Goal: Task Accomplishment & Management: Use online tool/utility

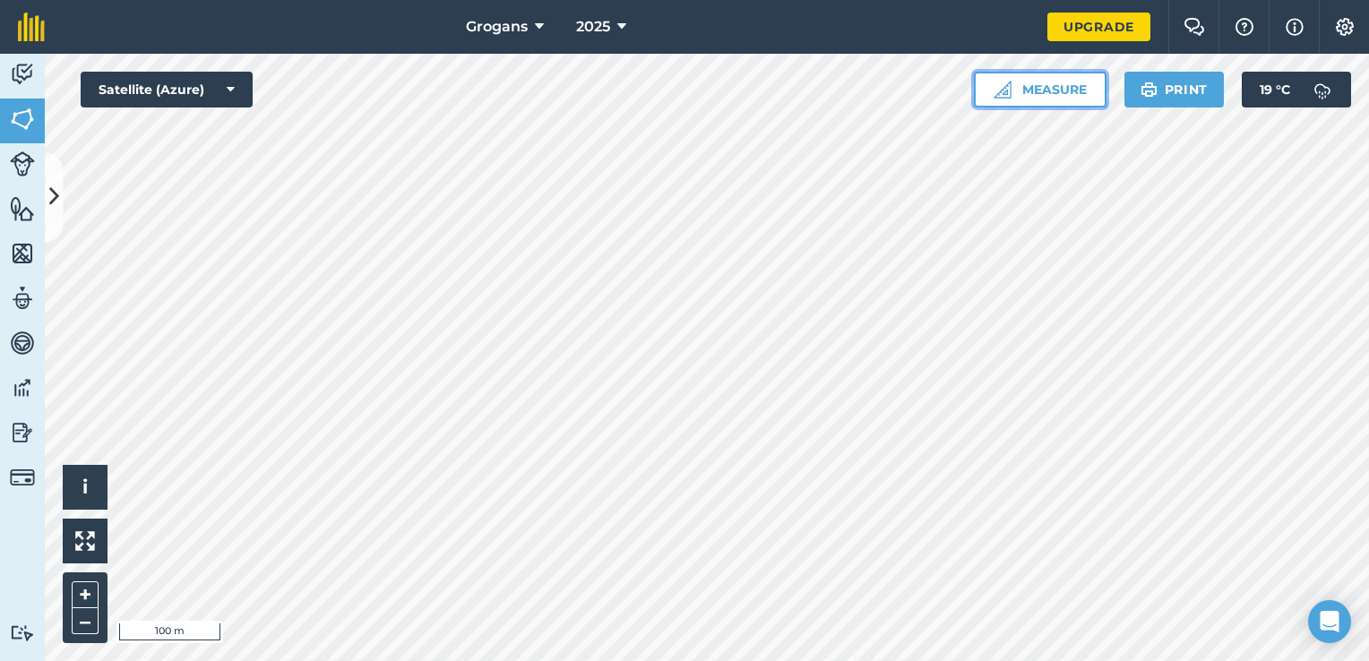
click at [1020, 90] on button "Measure" at bounding box center [1040, 90] width 133 height 36
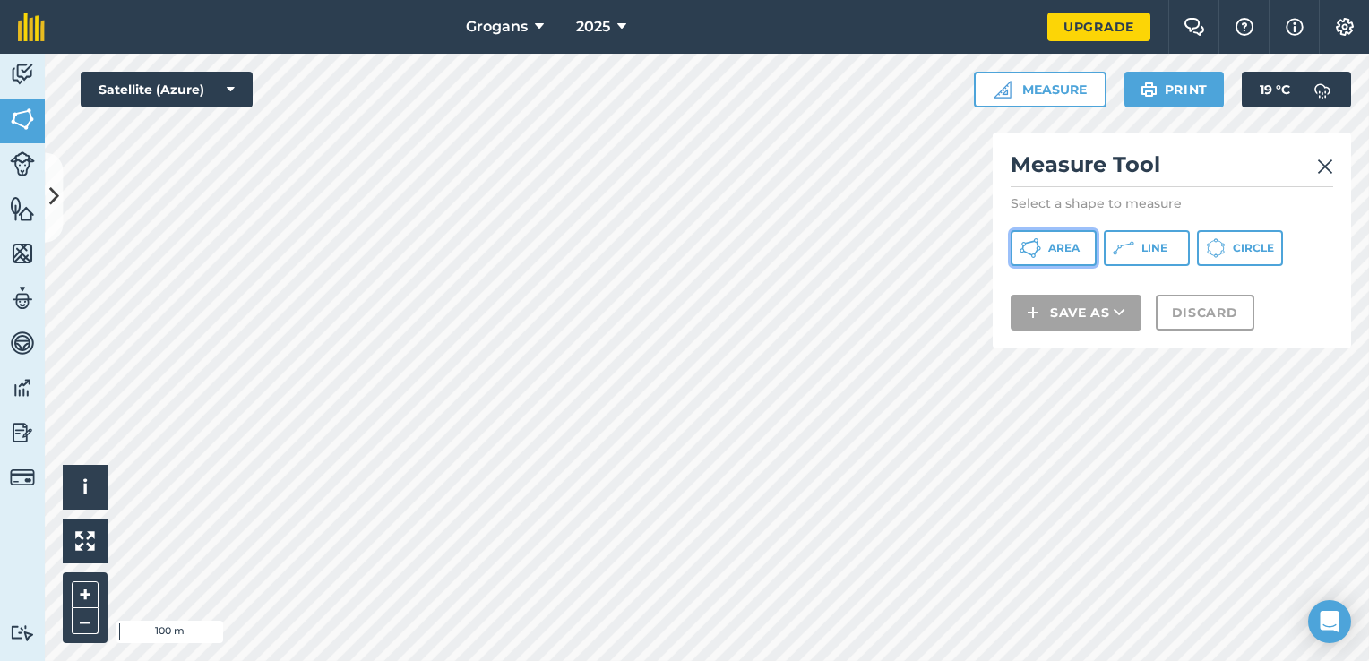
click at [1075, 253] on span "Area" at bounding box center [1063, 248] width 31 height 14
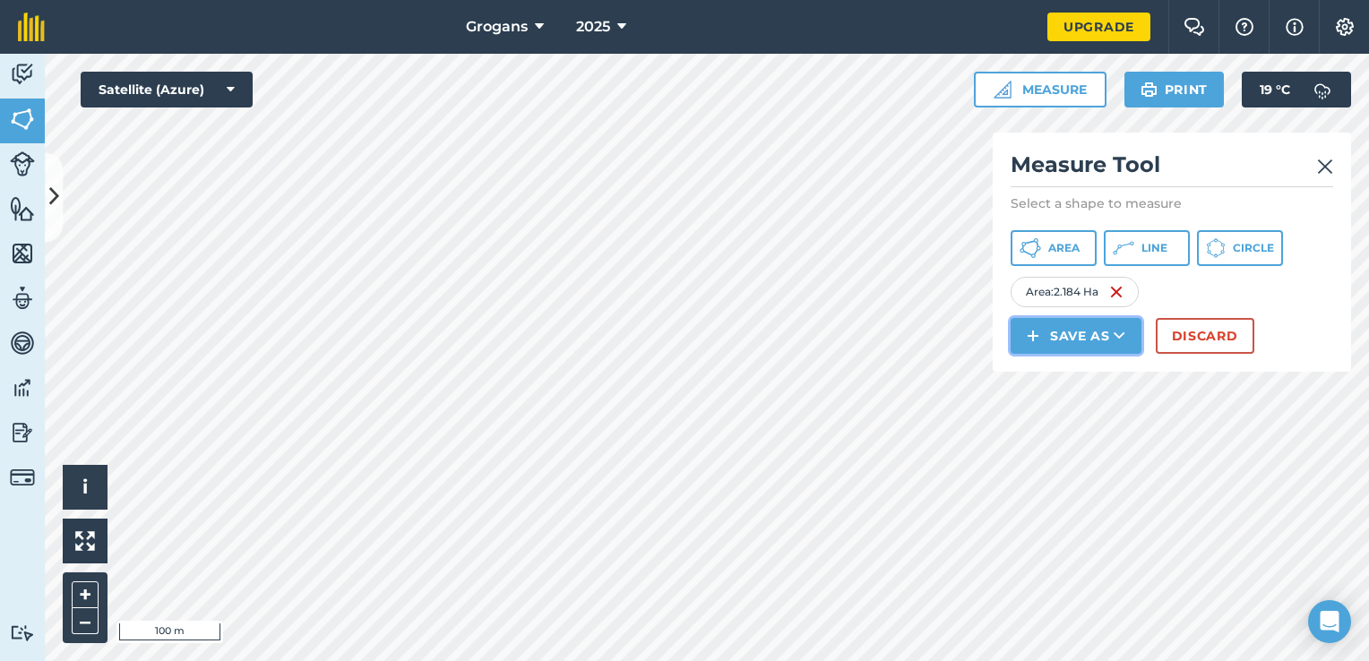
click at [1090, 340] on button "Save as" at bounding box center [1076, 336] width 131 height 36
click at [1089, 382] on link "Field" at bounding box center [1075, 376] width 125 height 39
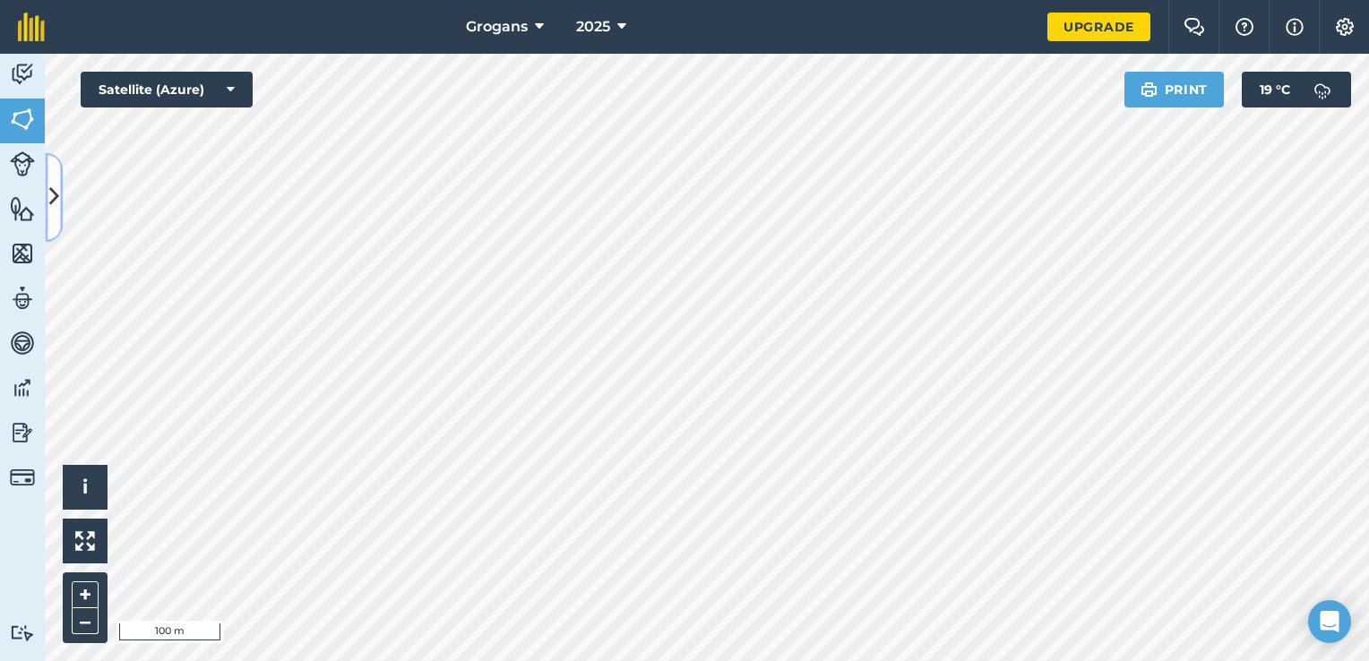
click at [49, 179] on button at bounding box center [54, 197] width 18 height 90
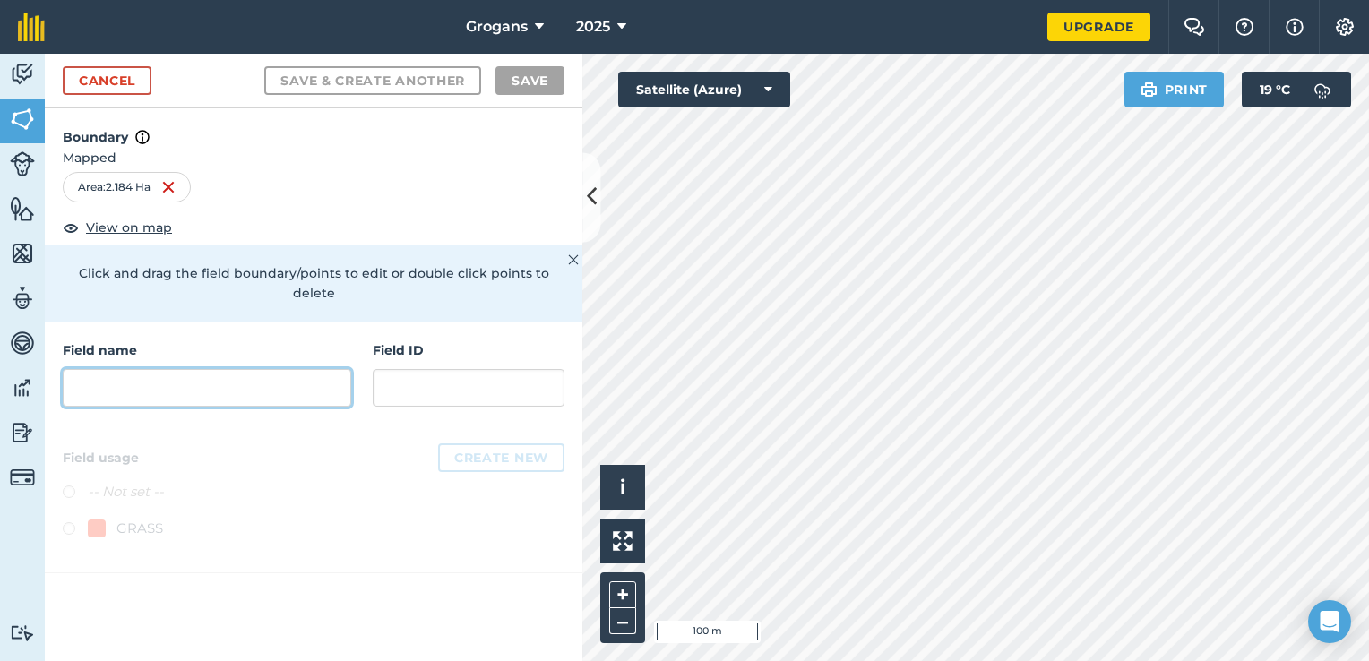
click at [254, 369] on input "text" at bounding box center [207, 388] width 289 height 38
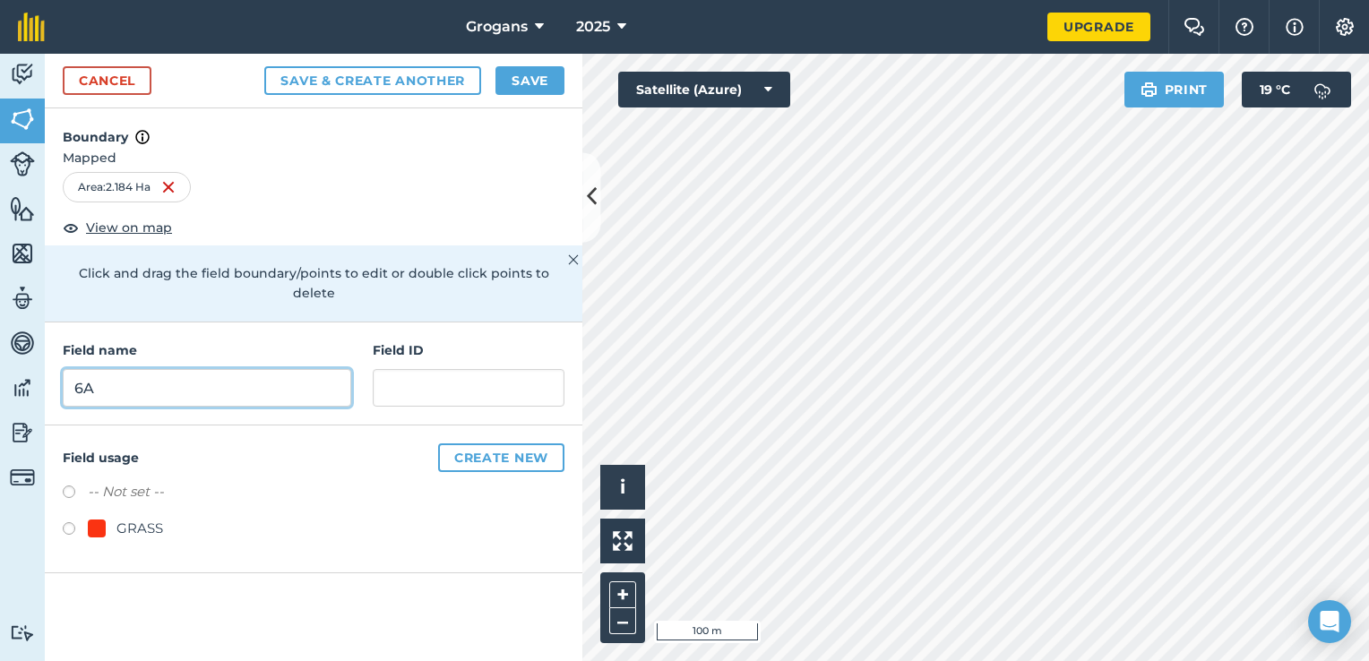
type input "6A"
click at [529, 83] on button "Save" at bounding box center [529, 80] width 69 height 29
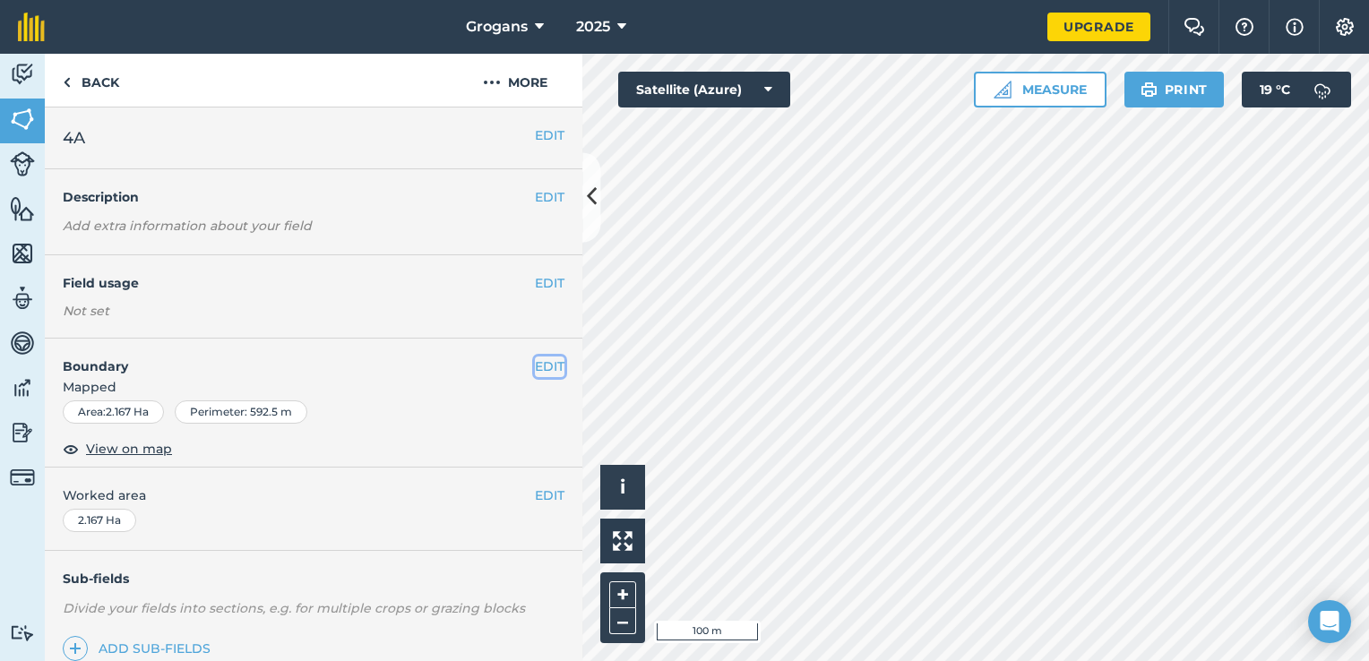
click at [535, 365] on button "EDIT" at bounding box center [550, 367] width 30 height 20
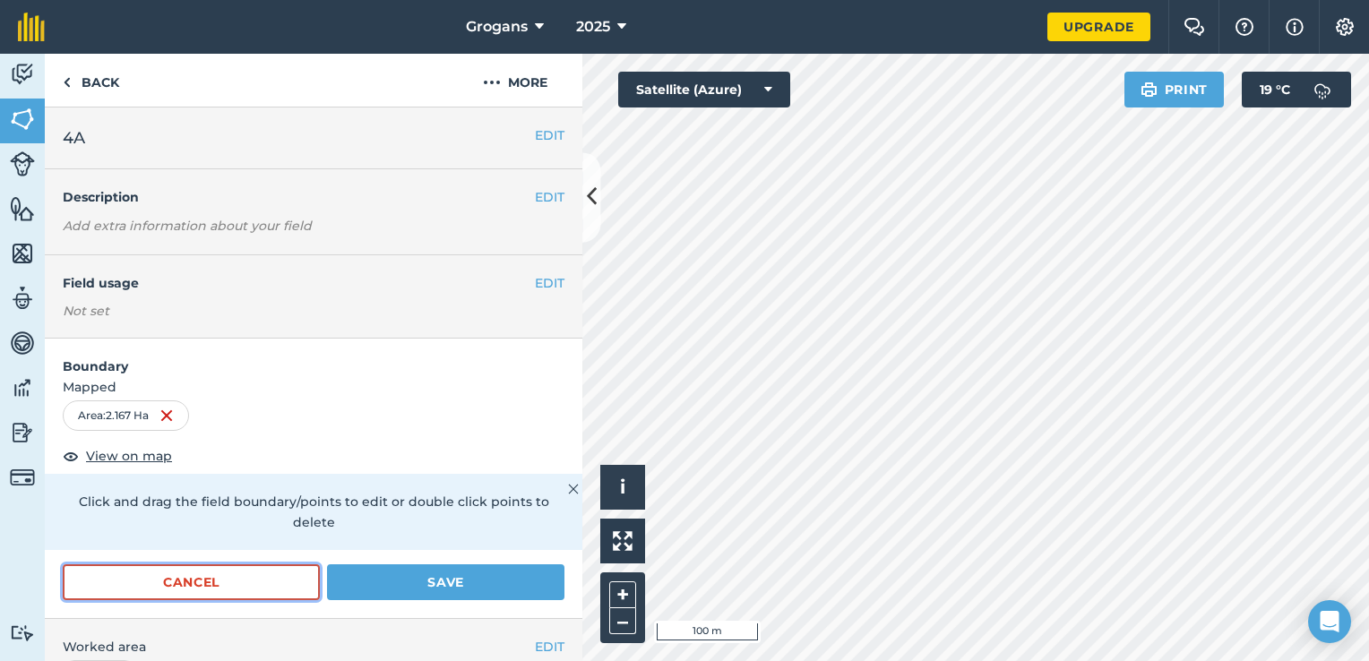
click at [297, 580] on button "Cancel" at bounding box center [191, 582] width 257 height 36
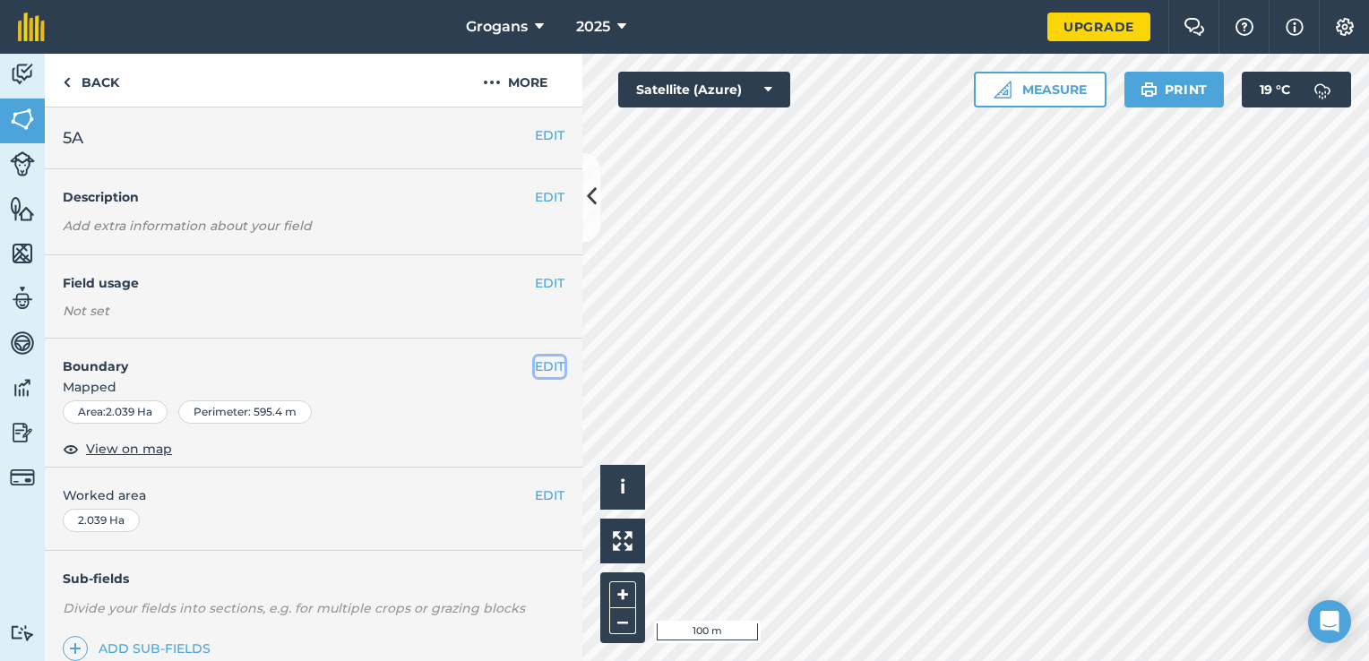
click at [536, 371] on button "EDIT" at bounding box center [550, 367] width 30 height 20
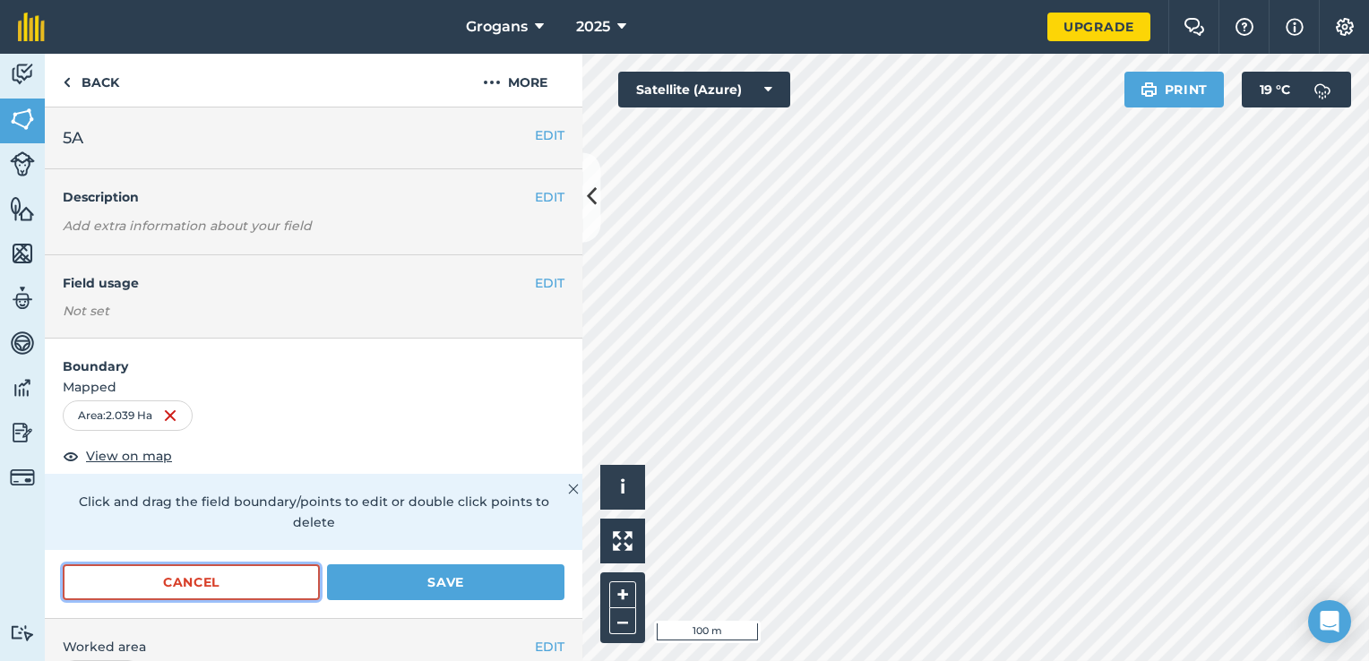
click at [273, 592] on button "Cancel" at bounding box center [191, 582] width 257 height 36
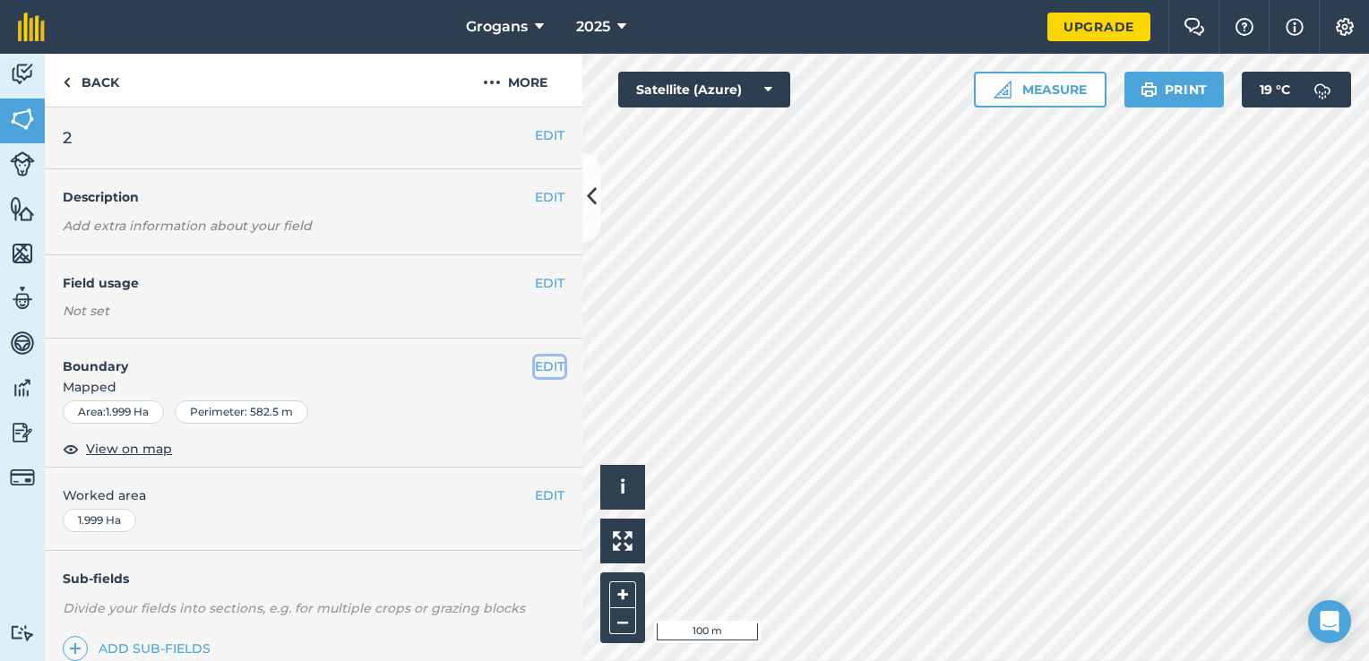
click at [535, 363] on button "EDIT" at bounding box center [550, 367] width 30 height 20
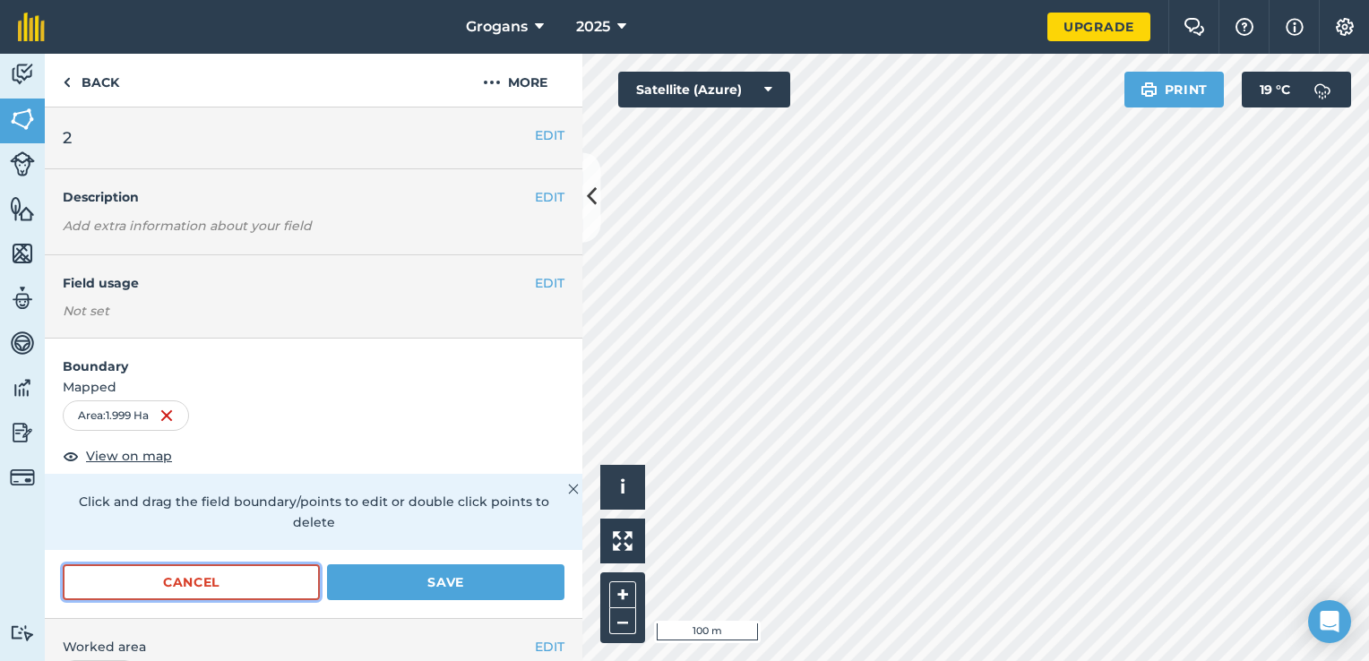
click at [254, 587] on button "Cancel" at bounding box center [191, 582] width 257 height 36
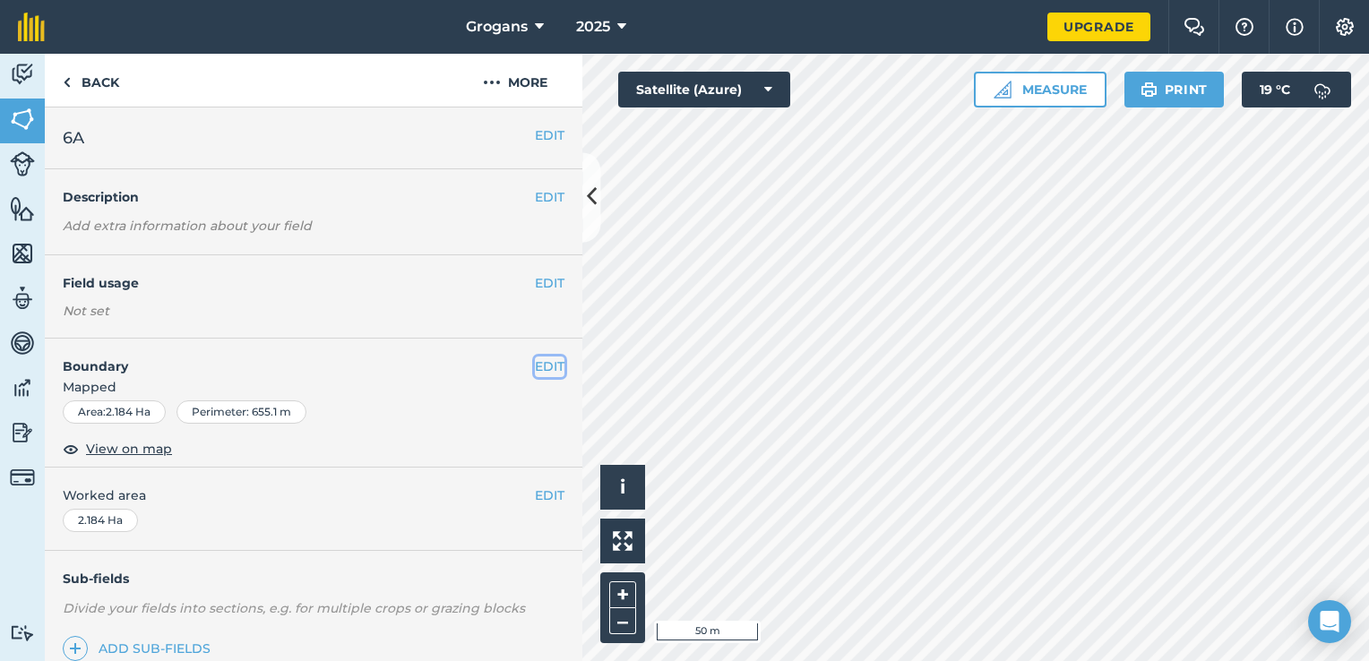
click at [535, 375] on button "EDIT" at bounding box center [550, 367] width 30 height 20
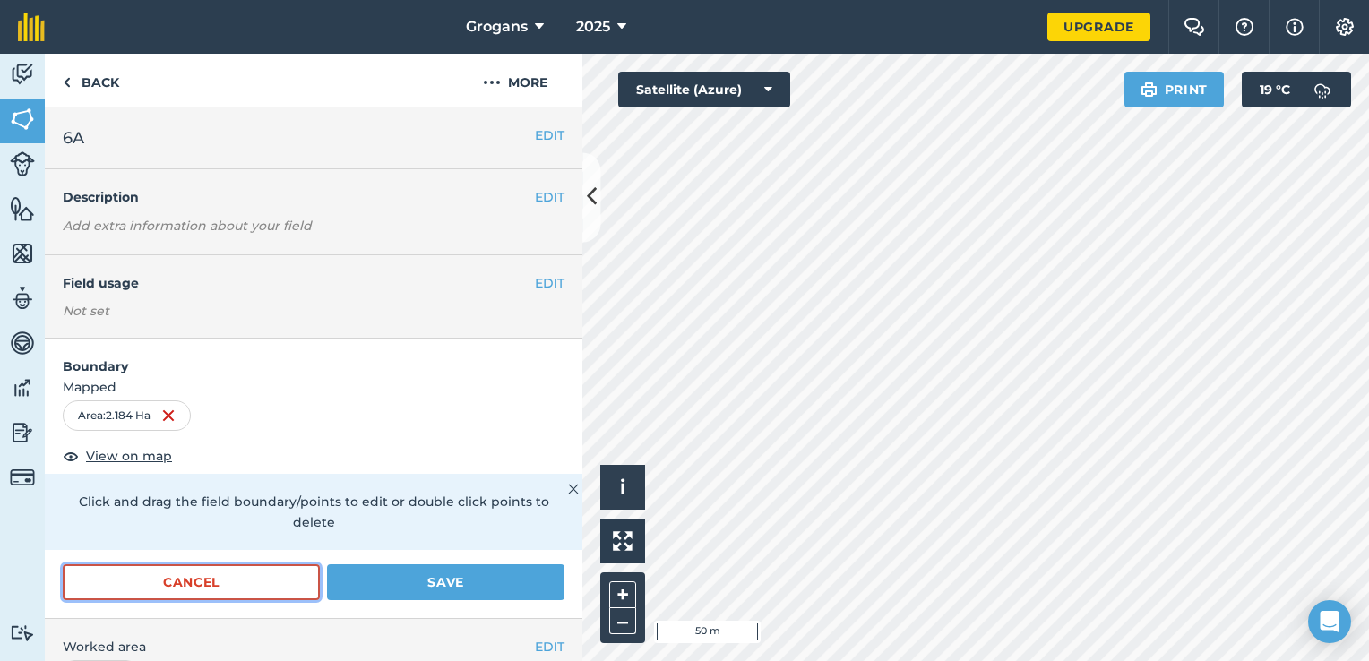
click at [286, 589] on button "Cancel" at bounding box center [191, 582] width 257 height 36
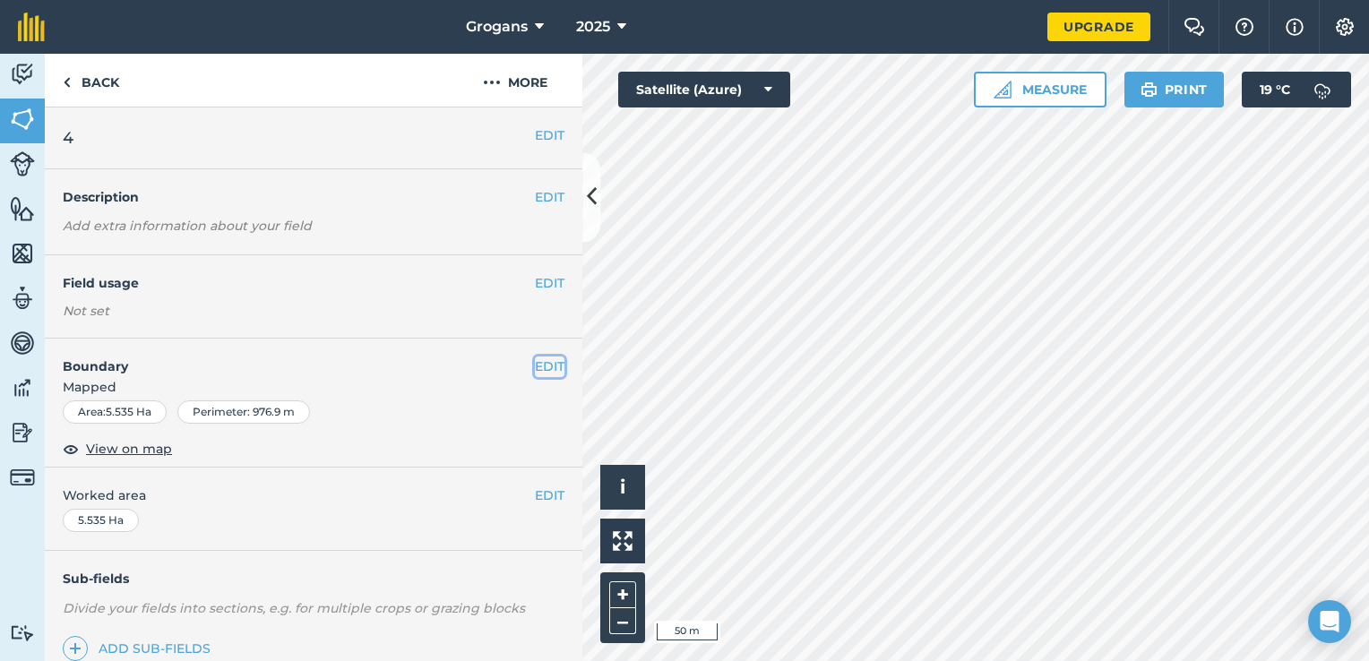
click at [535, 365] on button "EDIT" at bounding box center [550, 367] width 30 height 20
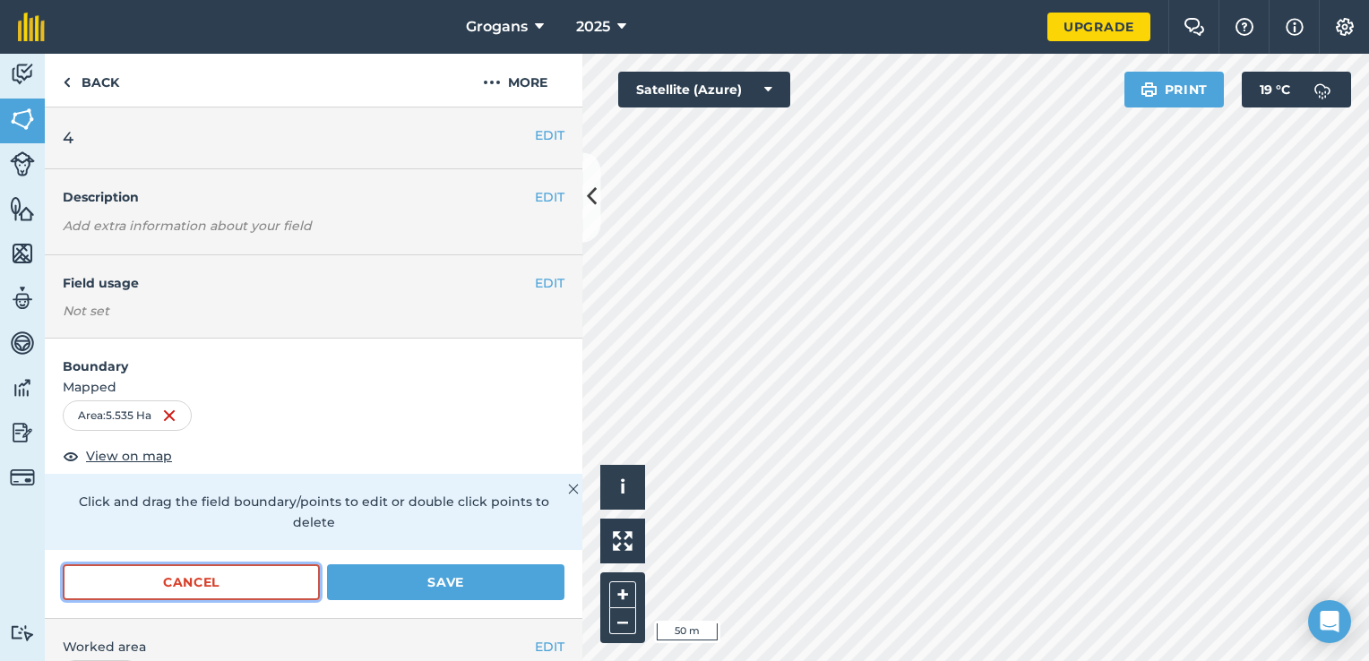
click at [294, 590] on button "Cancel" at bounding box center [191, 582] width 257 height 36
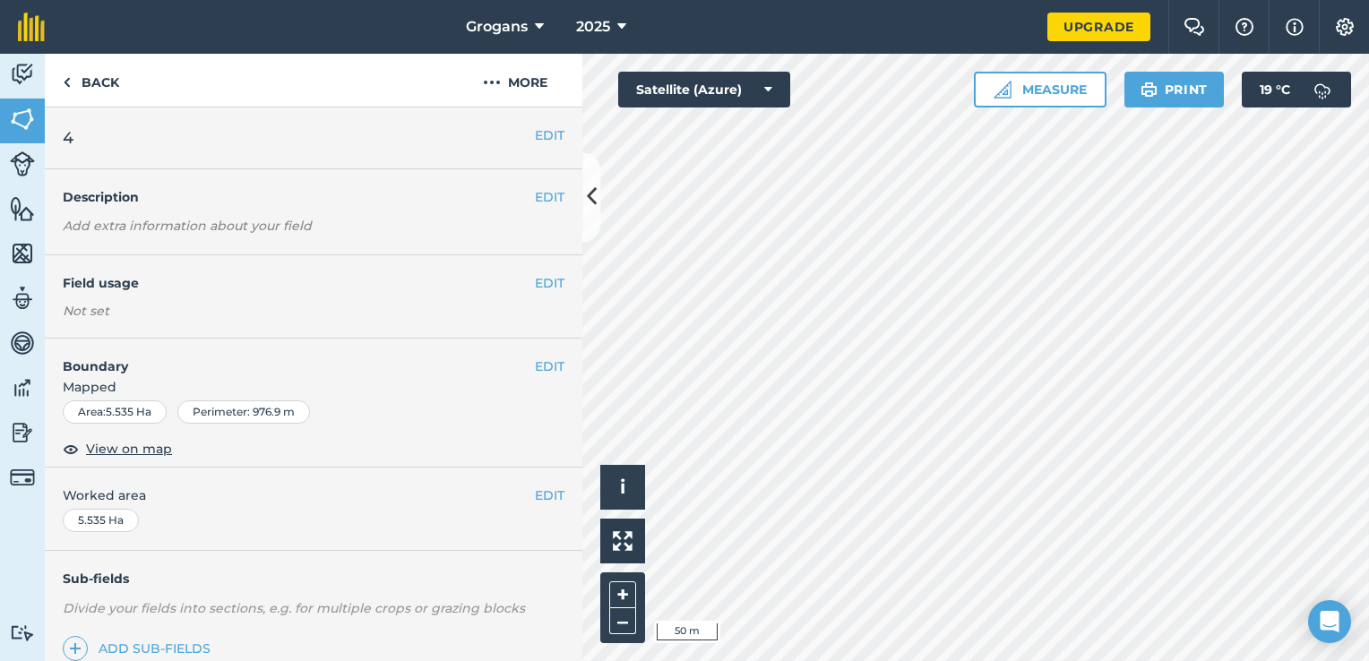
click at [1055, 660] on html "Grogans 2025 Upgrade Farm Chat Help Info Settings Map printing is not available…" at bounding box center [684, 330] width 1369 height 661
click at [1061, 90] on button "Measure" at bounding box center [1040, 90] width 133 height 36
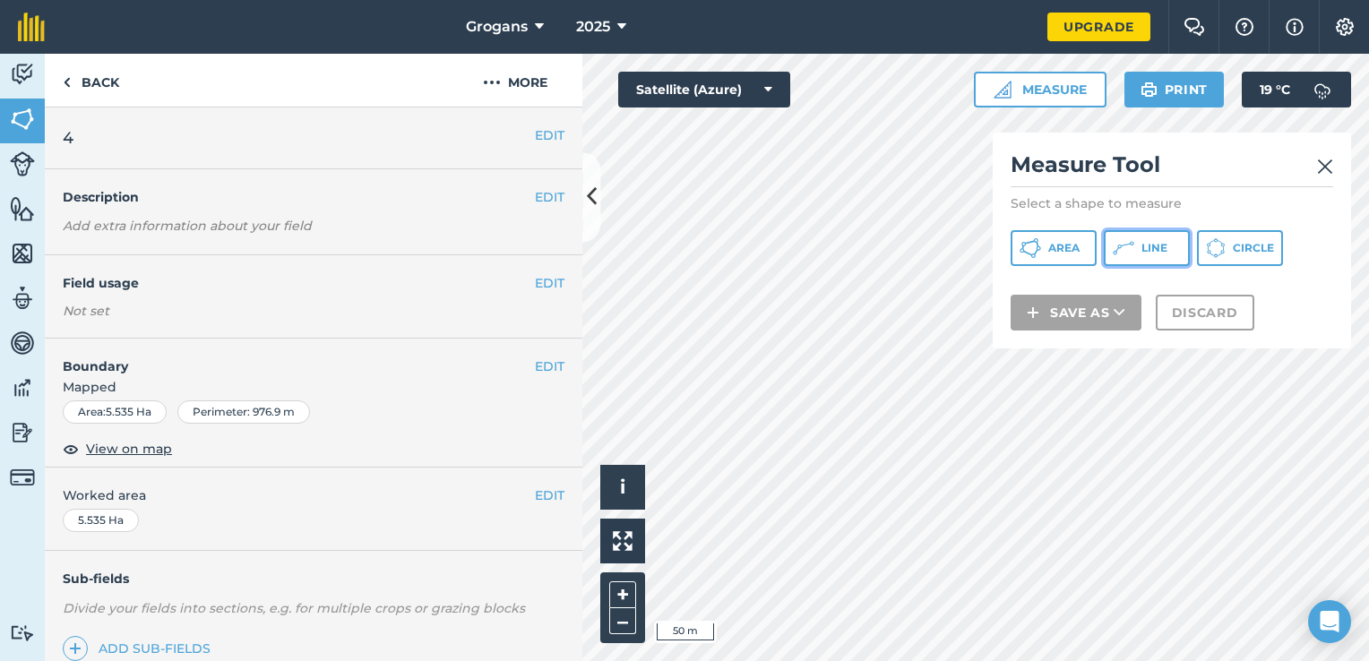
click at [1136, 242] on button "Line" at bounding box center [1147, 248] width 86 height 36
click at [1322, 167] on img at bounding box center [1325, 167] width 16 height 22
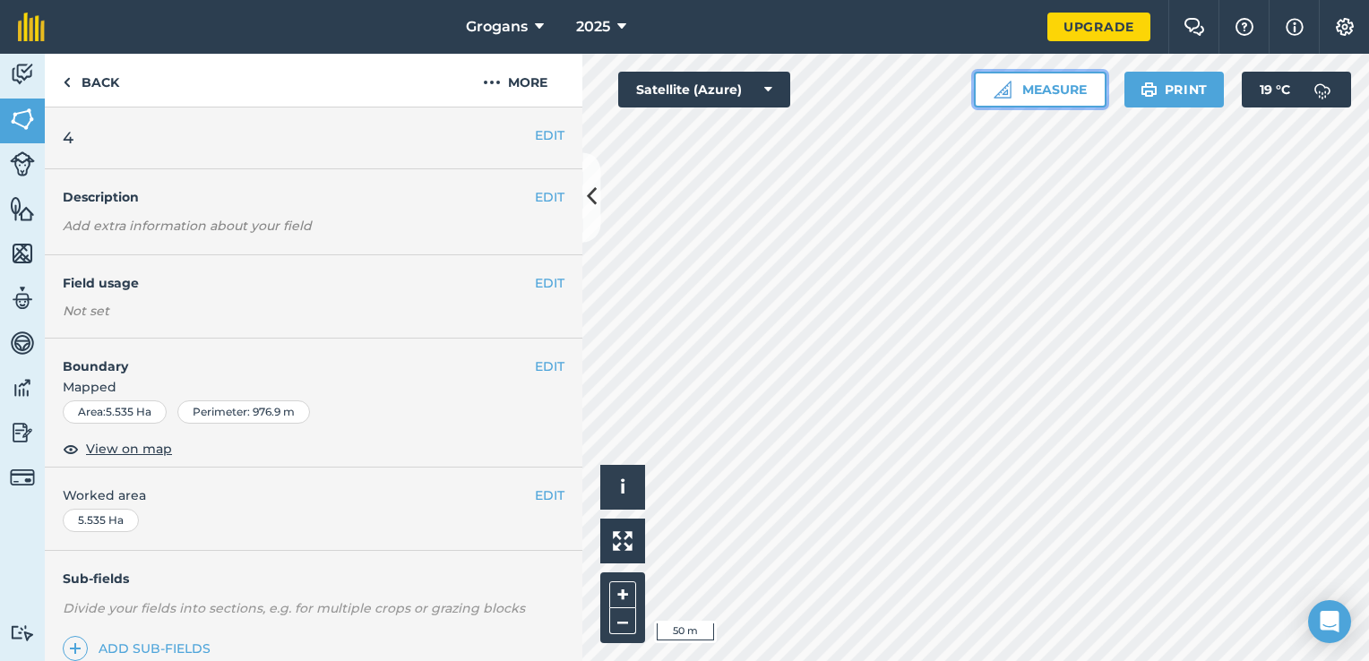
click at [1077, 81] on button "Measure" at bounding box center [1040, 90] width 133 height 36
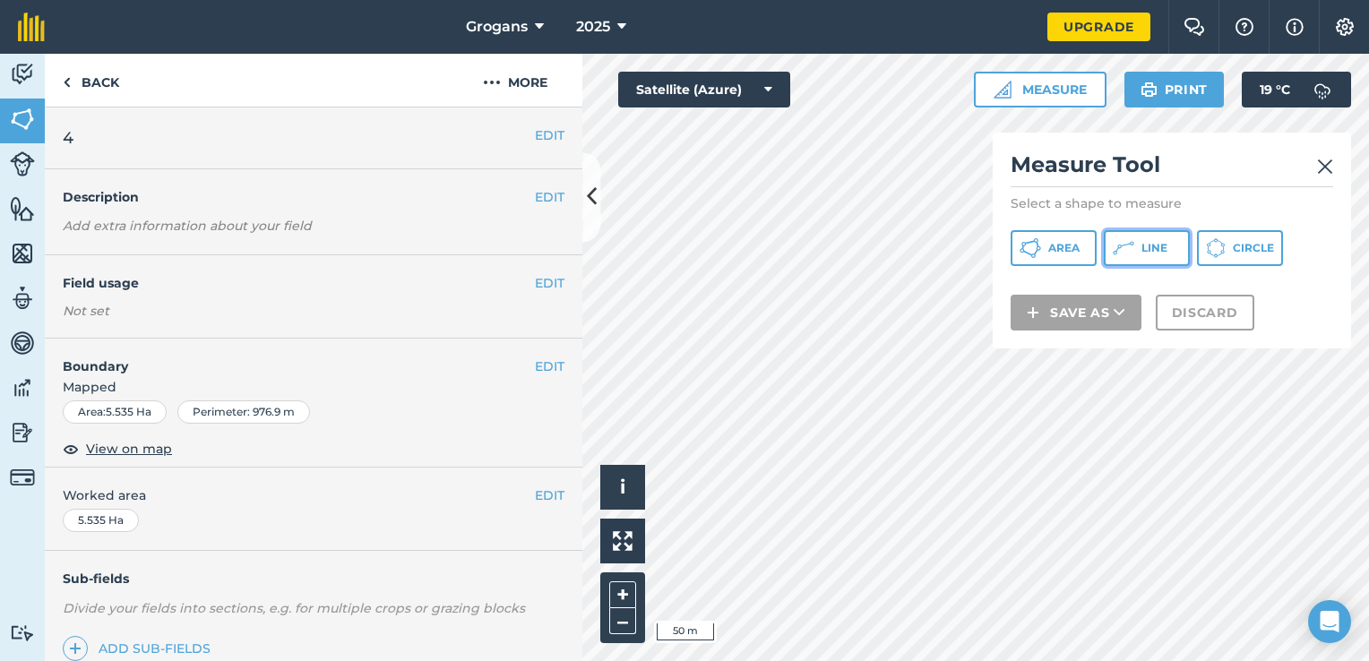
click at [1129, 245] on icon at bounding box center [1124, 248] width 22 height 22
click at [1326, 161] on img at bounding box center [1325, 167] width 16 height 22
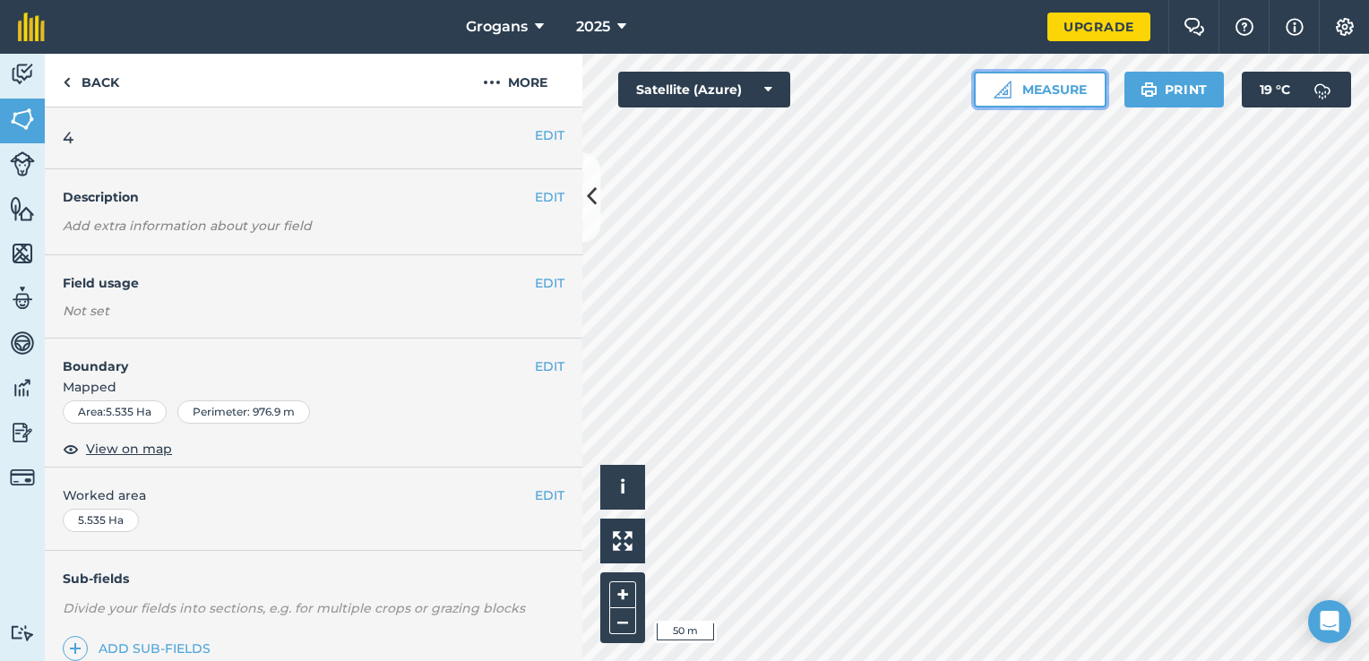
click at [1085, 91] on button "Measure" at bounding box center [1040, 90] width 133 height 36
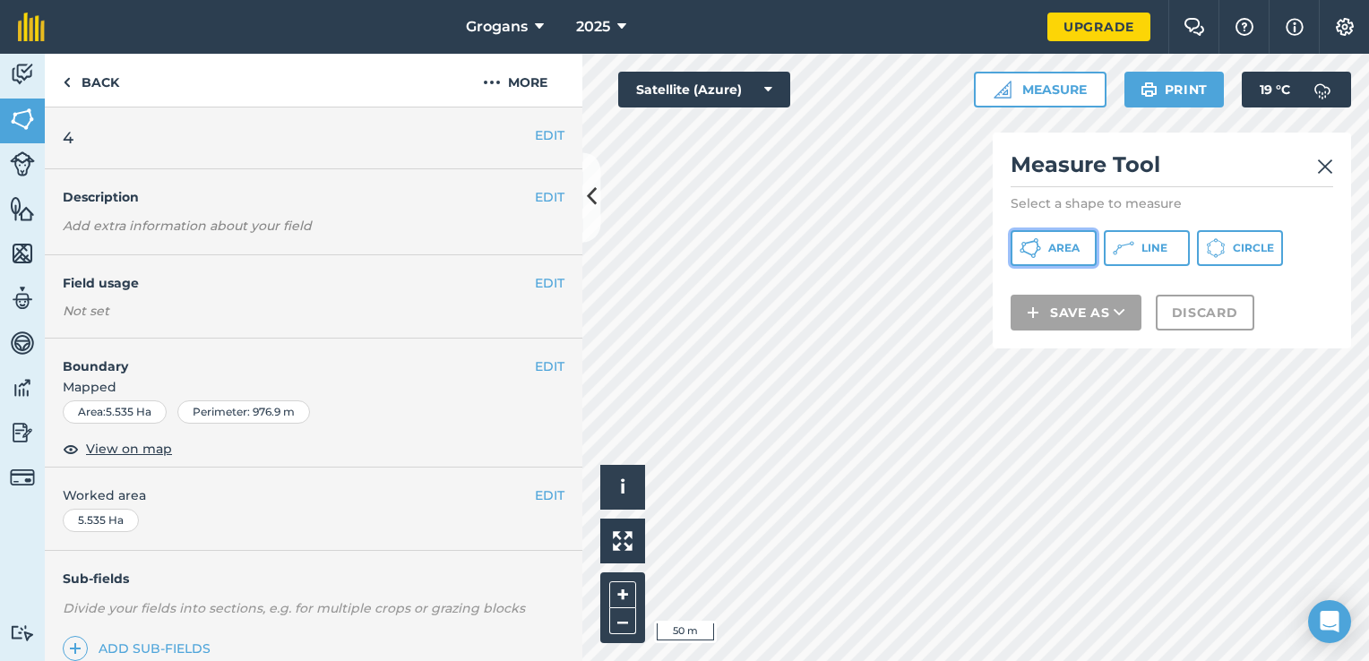
click at [1055, 249] on span "Area" at bounding box center [1063, 248] width 31 height 14
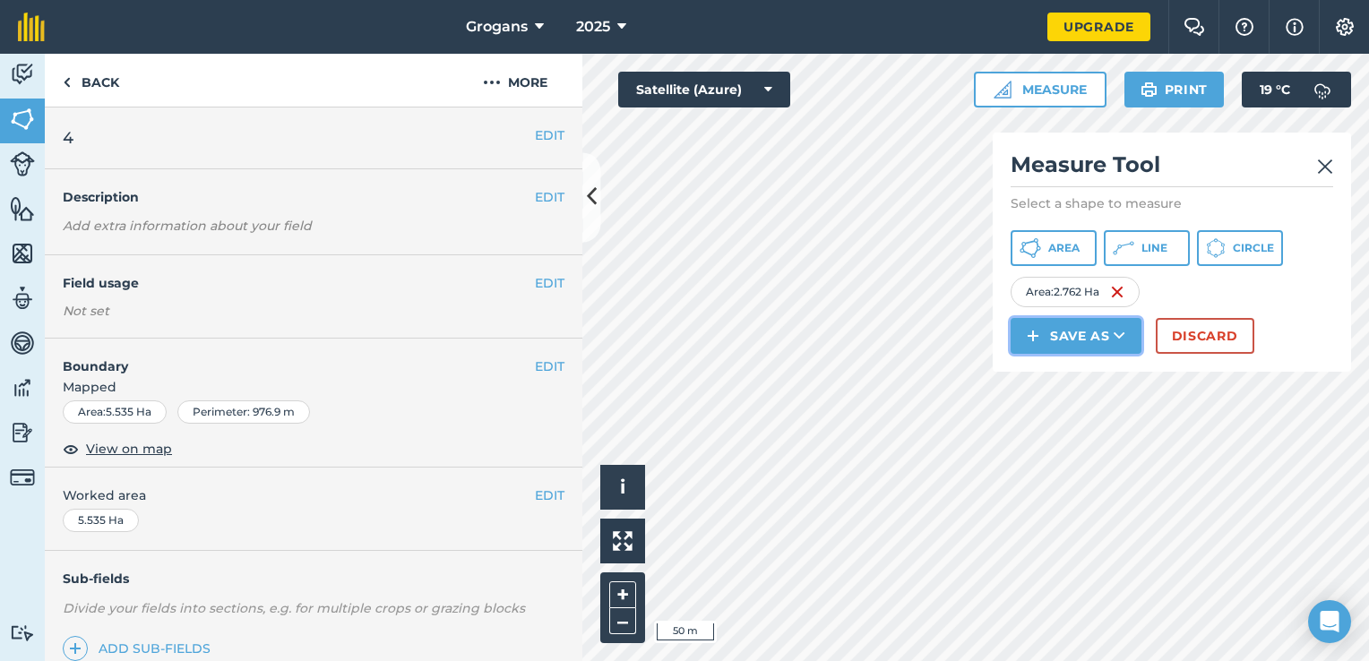
click at [1093, 333] on button "Save as" at bounding box center [1076, 336] width 131 height 36
click at [1075, 375] on link "Field" at bounding box center [1075, 376] width 125 height 39
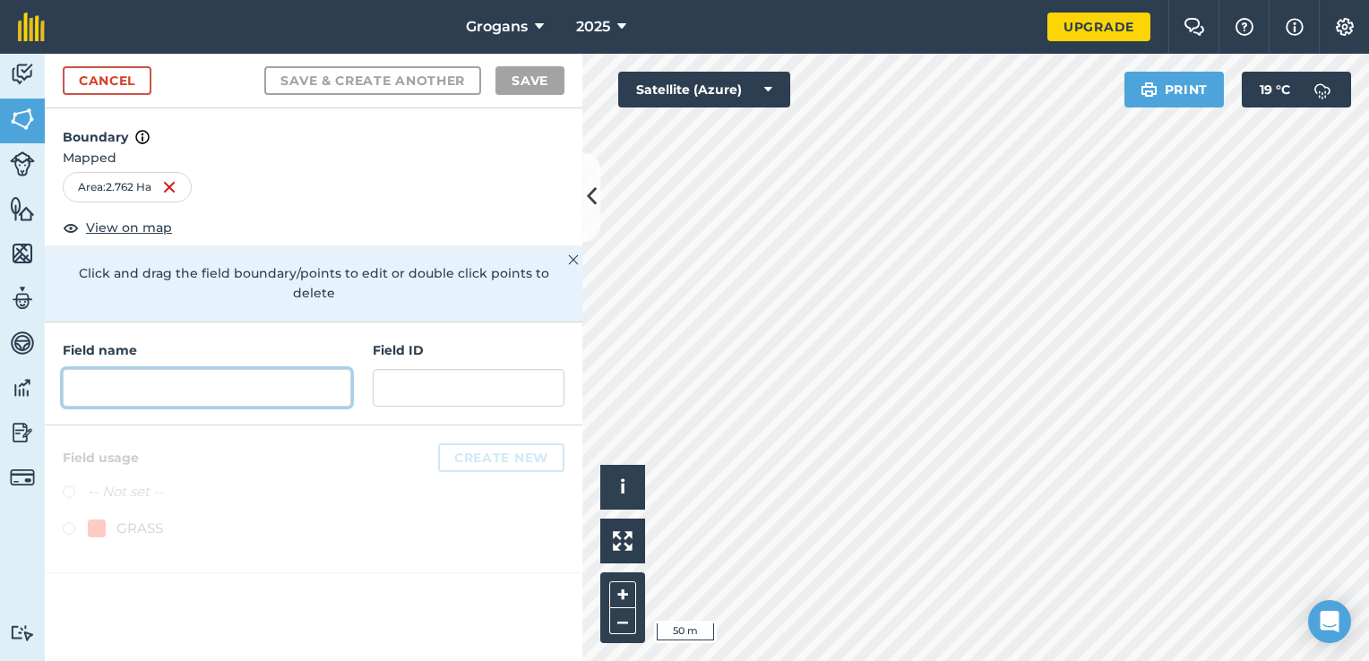
click at [243, 369] on input "text" at bounding box center [207, 388] width 289 height 38
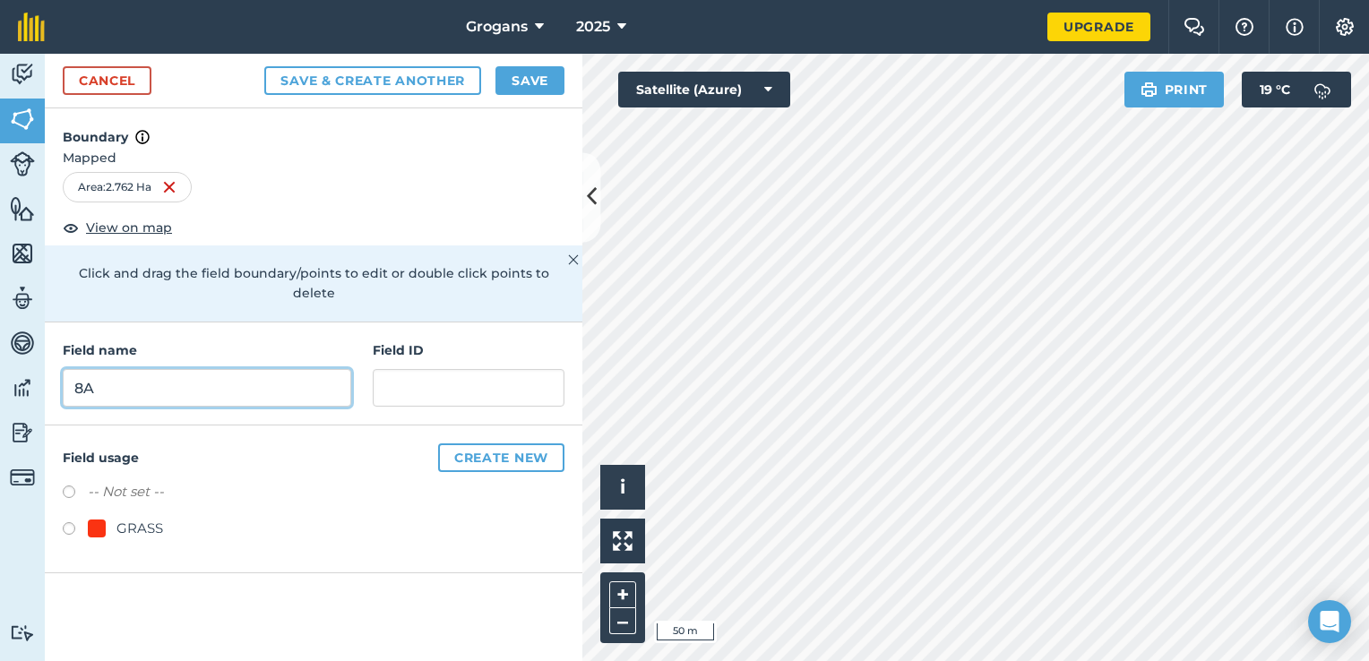
type input "8A"
click at [535, 85] on button "Save" at bounding box center [529, 80] width 69 height 29
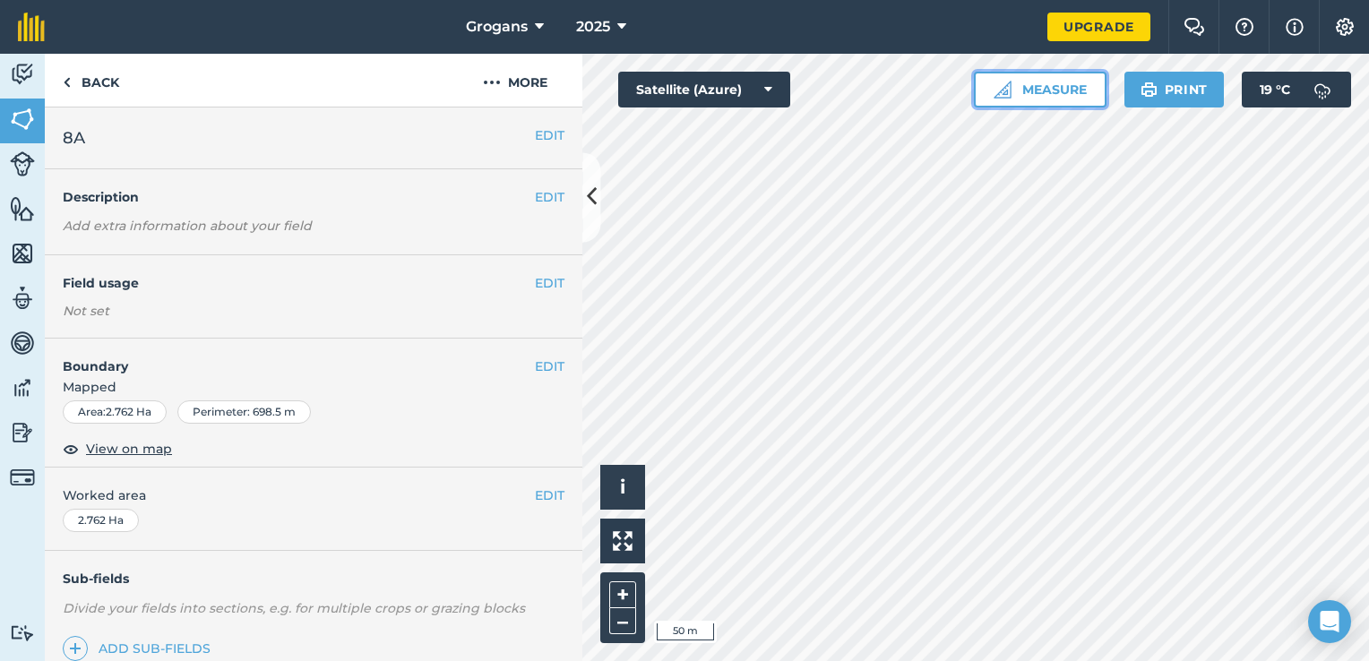
click at [1068, 90] on button "Measure" at bounding box center [1040, 90] width 133 height 36
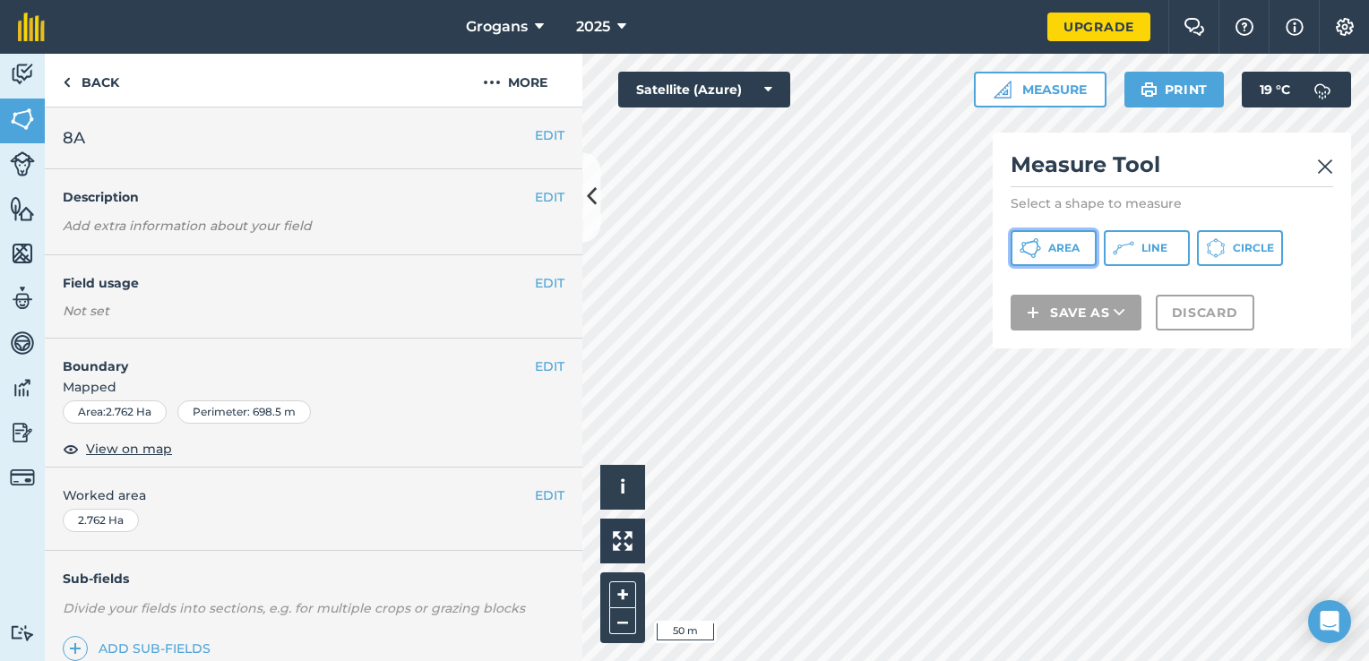
click at [1055, 250] on span "Area" at bounding box center [1063, 248] width 31 height 14
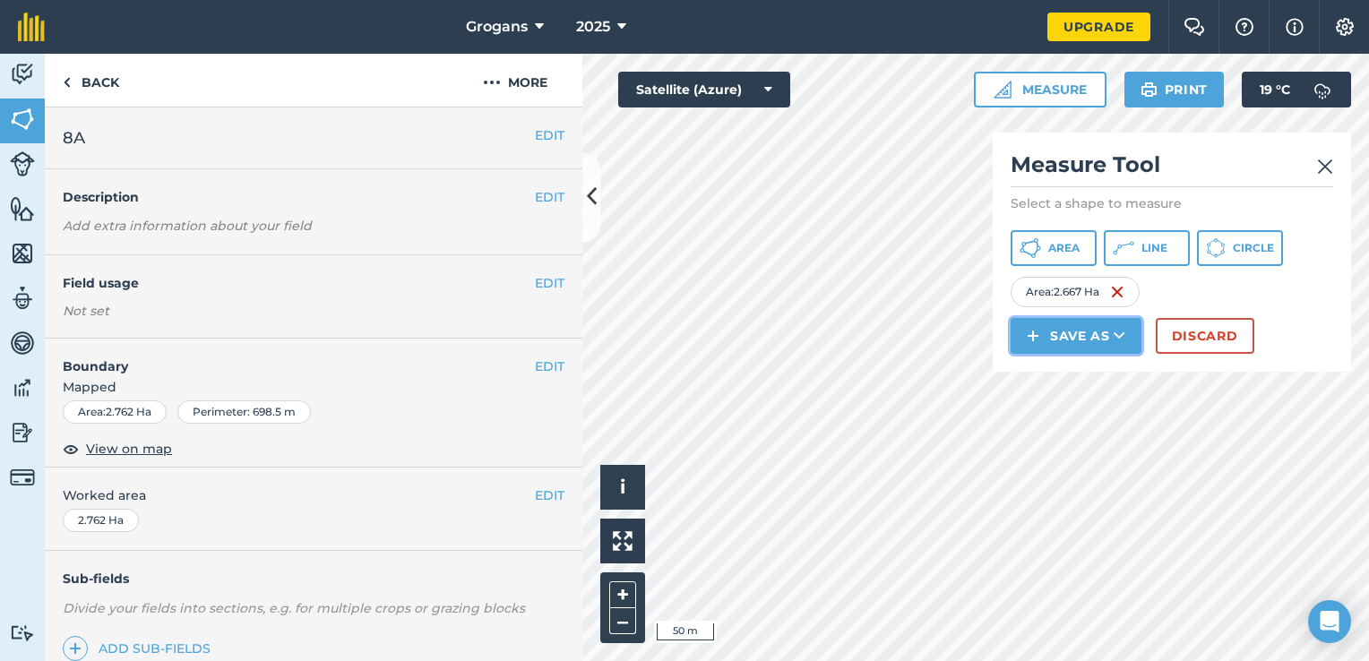
click at [1077, 333] on button "Save as" at bounding box center [1076, 336] width 131 height 36
click at [1085, 375] on link "Field" at bounding box center [1075, 376] width 125 height 39
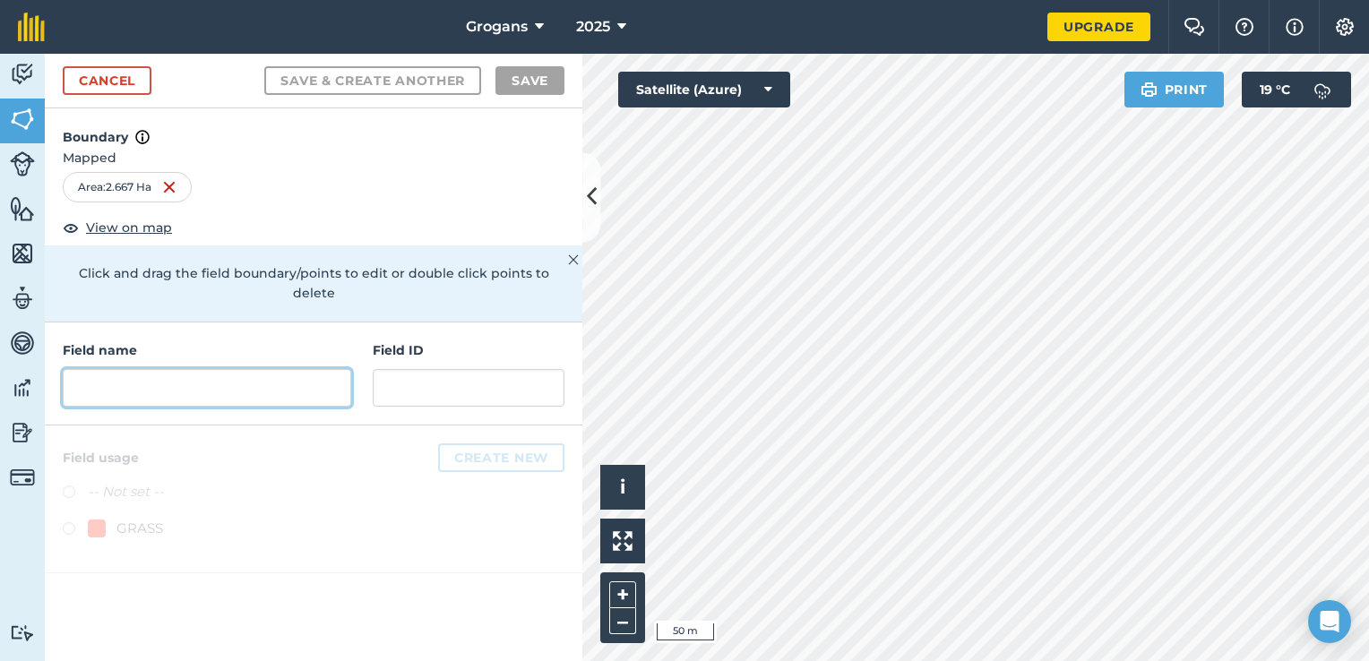
click at [294, 369] on input "text" at bounding box center [207, 388] width 289 height 38
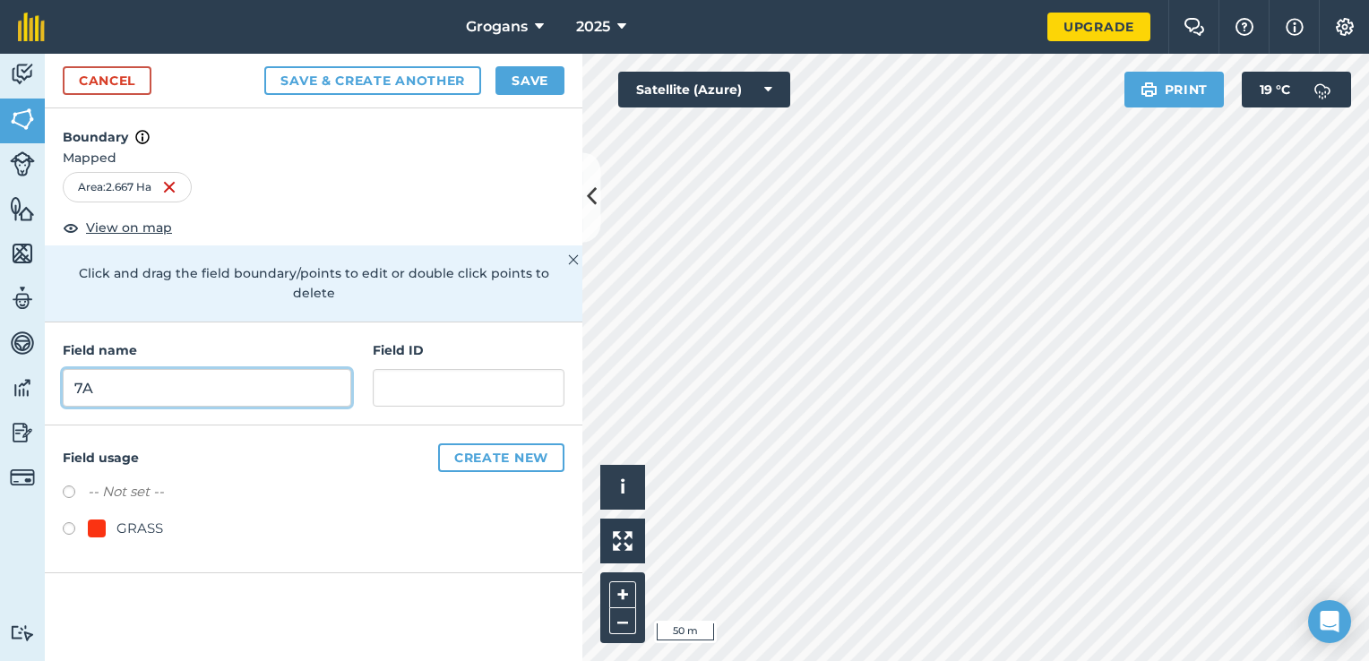
type input "7A"
click at [514, 84] on button "Save" at bounding box center [529, 80] width 69 height 29
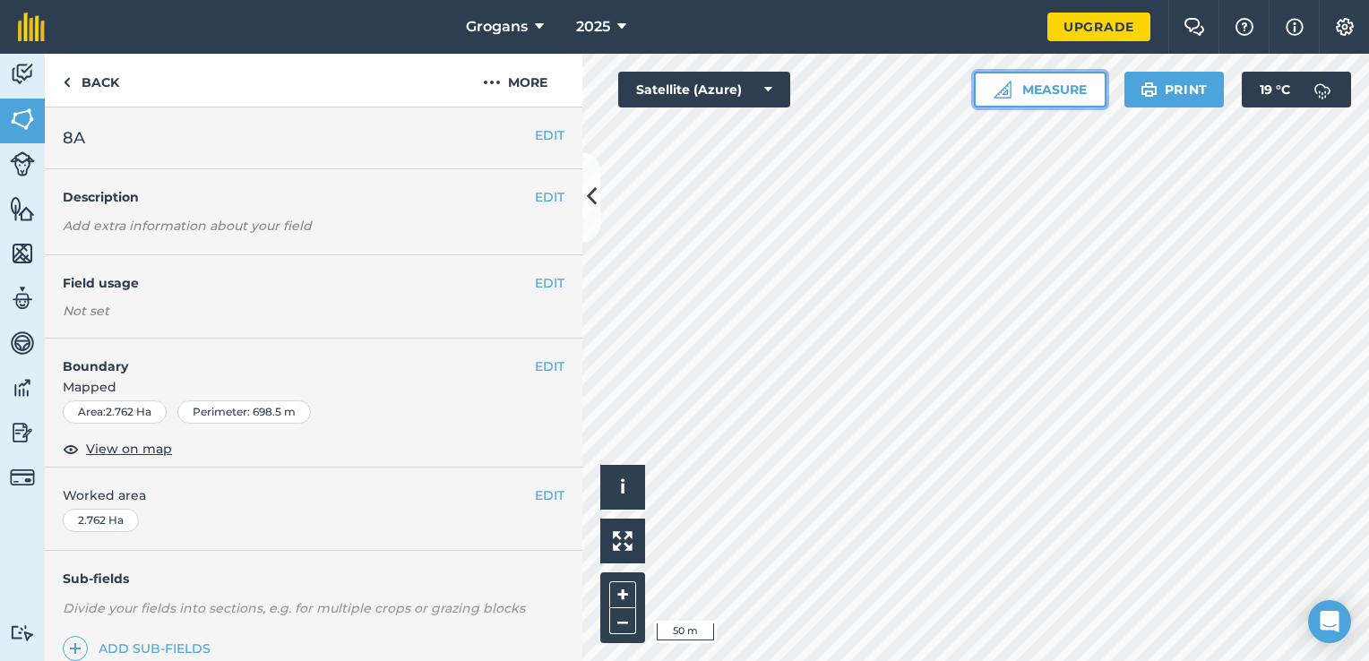
click at [1056, 91] on button "Measure" at bounding box center [1040, 90] width 133 height 36
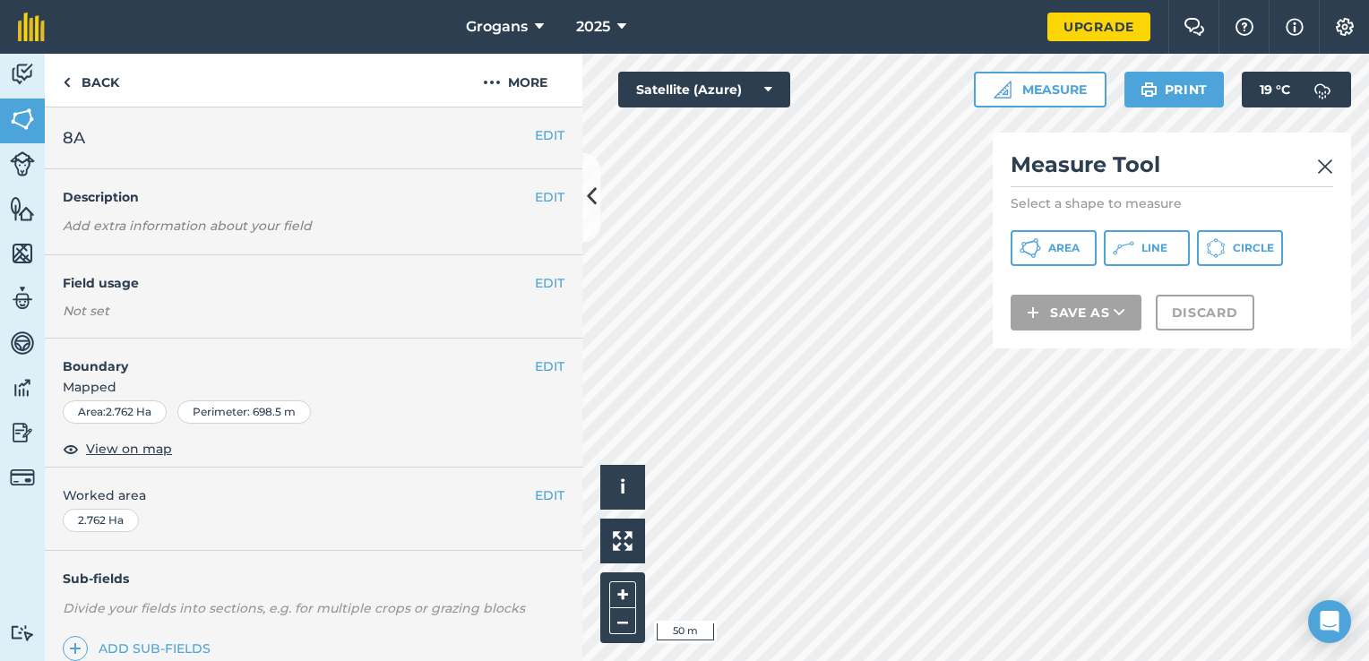
click at [1323, 167] on img at bounding box center [1325, 167] width 16 height 22
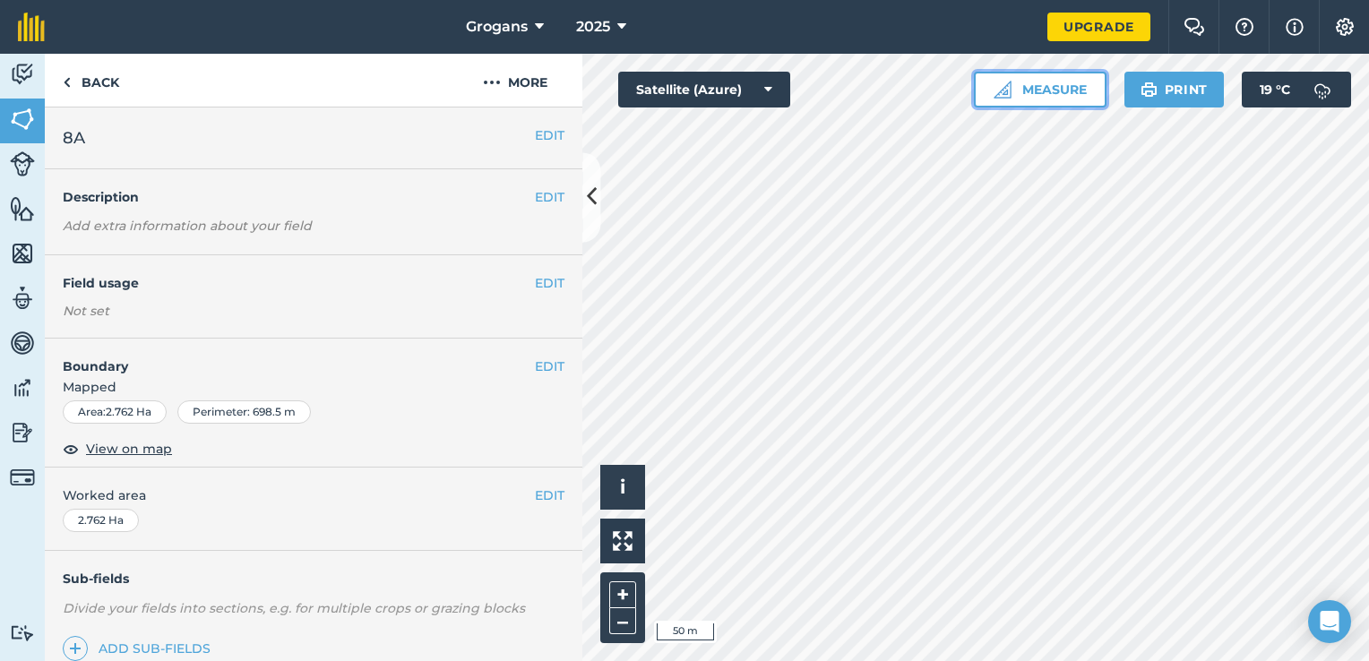
click at [1057, 88] on button "Measure" at bounding box center [1040, 90] width 133 height 36
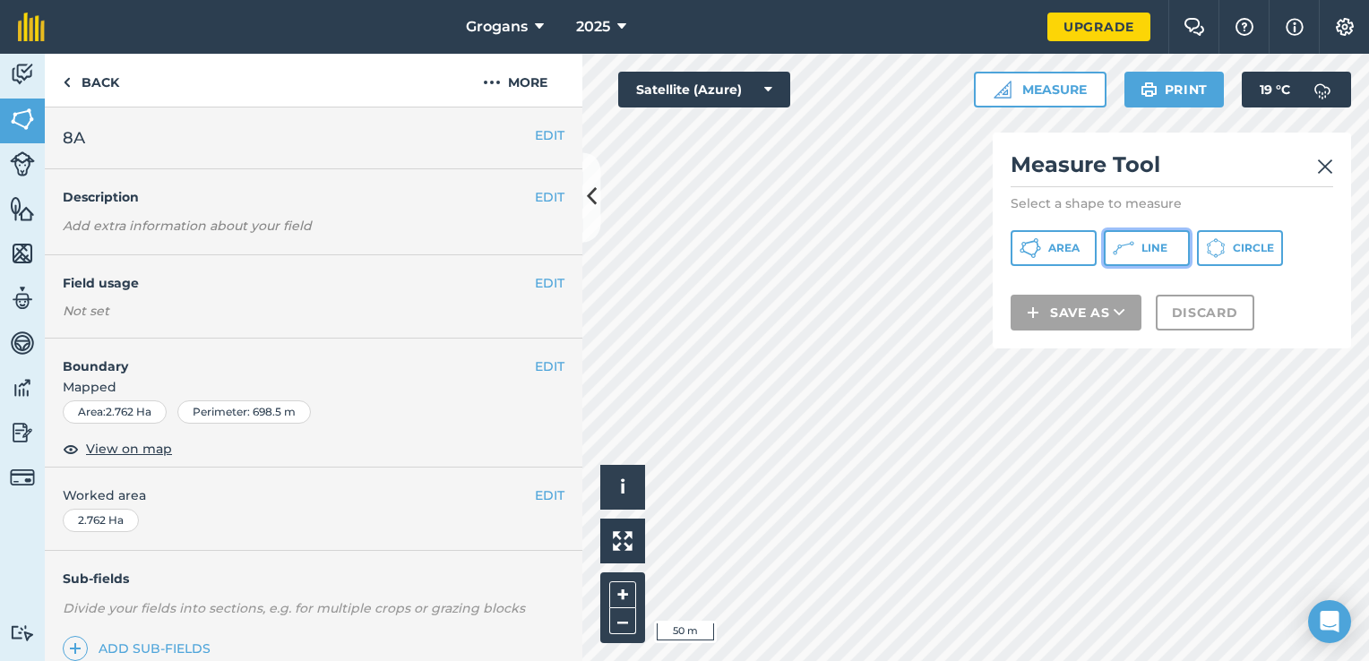
click at [1131, 255] on icon at bounding box center [1124, 248] width 22 height 22
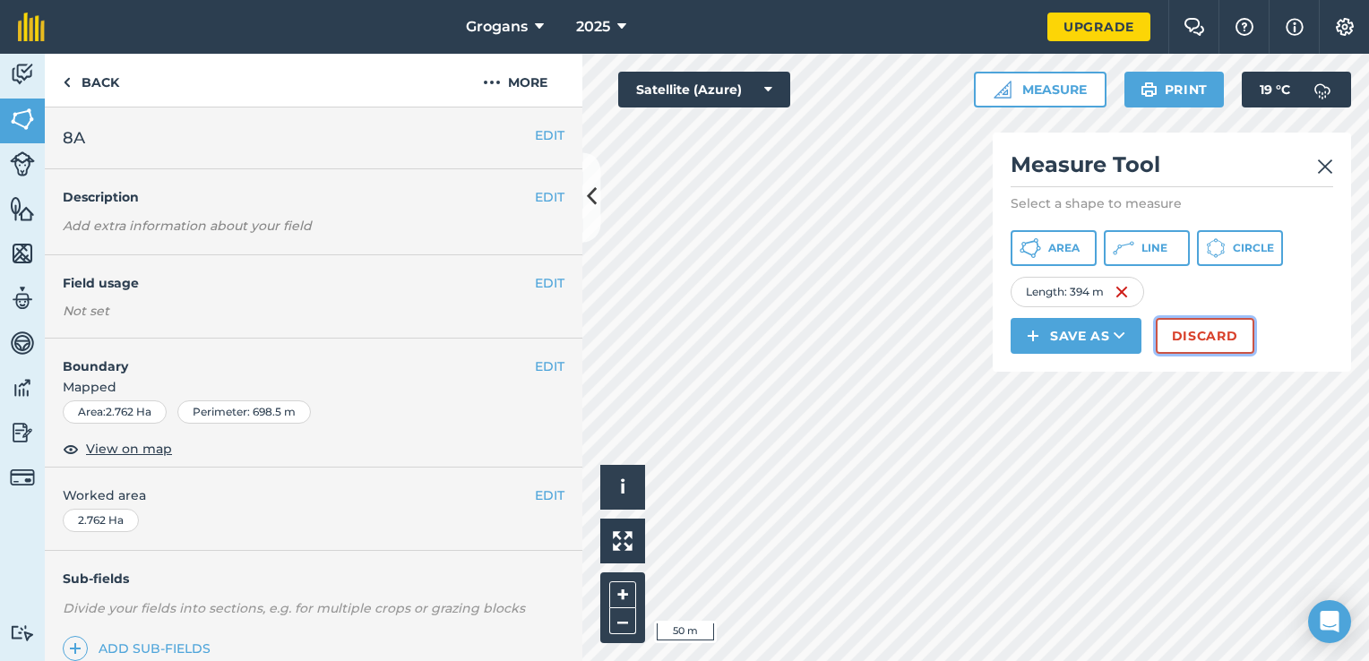
click at [1201, 331] on button "Discard" at bounding box center [1205, 336] width 99 height 36
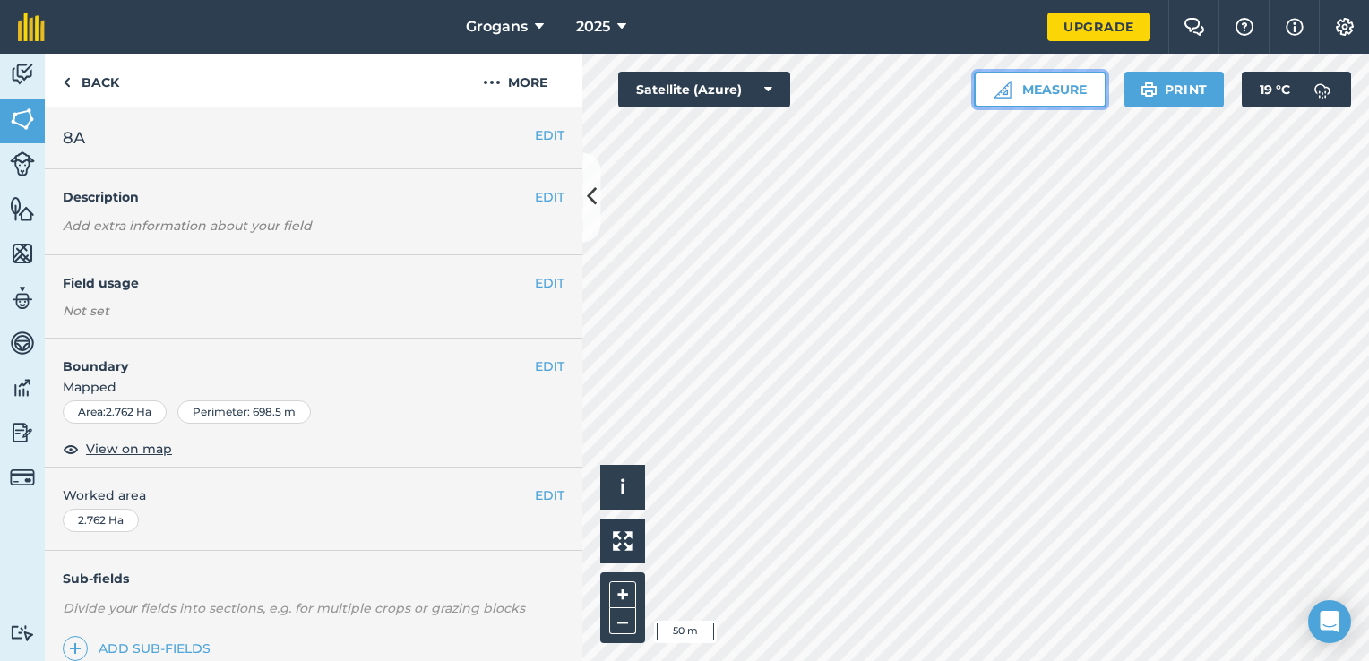
click at [1087, 102] on button "Measure" at bounding box center [1040, 90] width 133 height 36
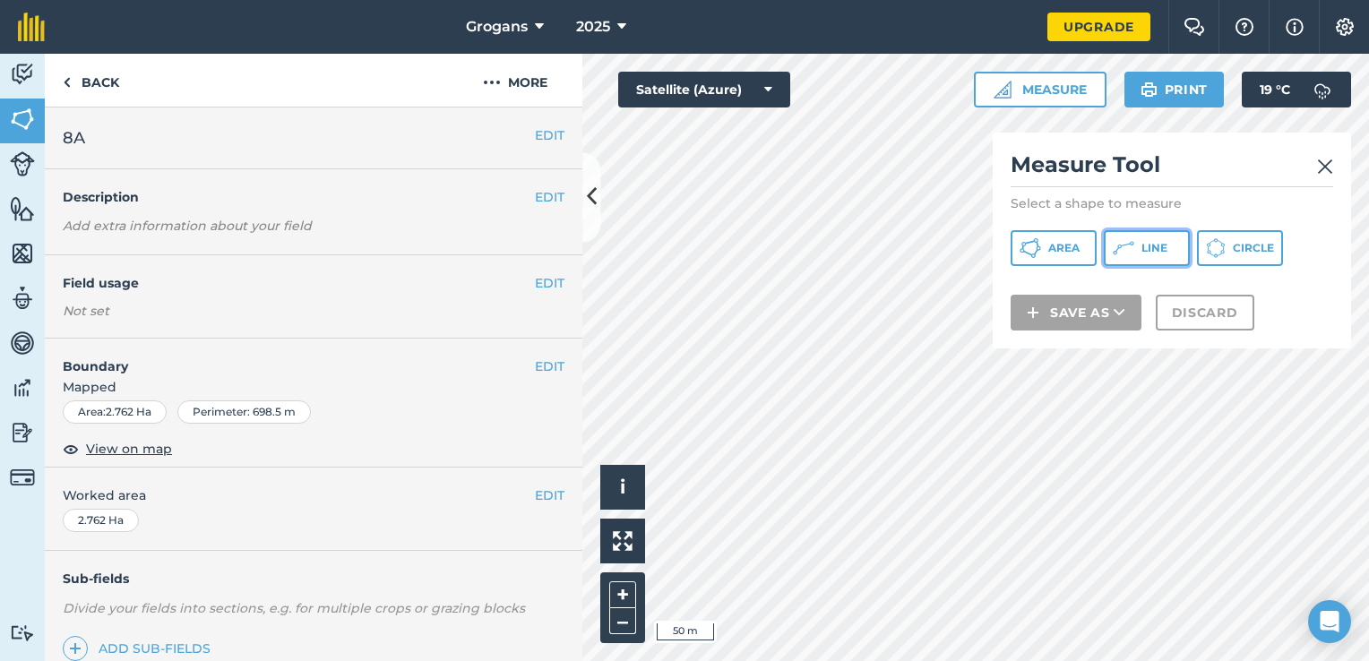
click at [1130, 245] on icon at bounding box center [1132, 243] width 4 height 4
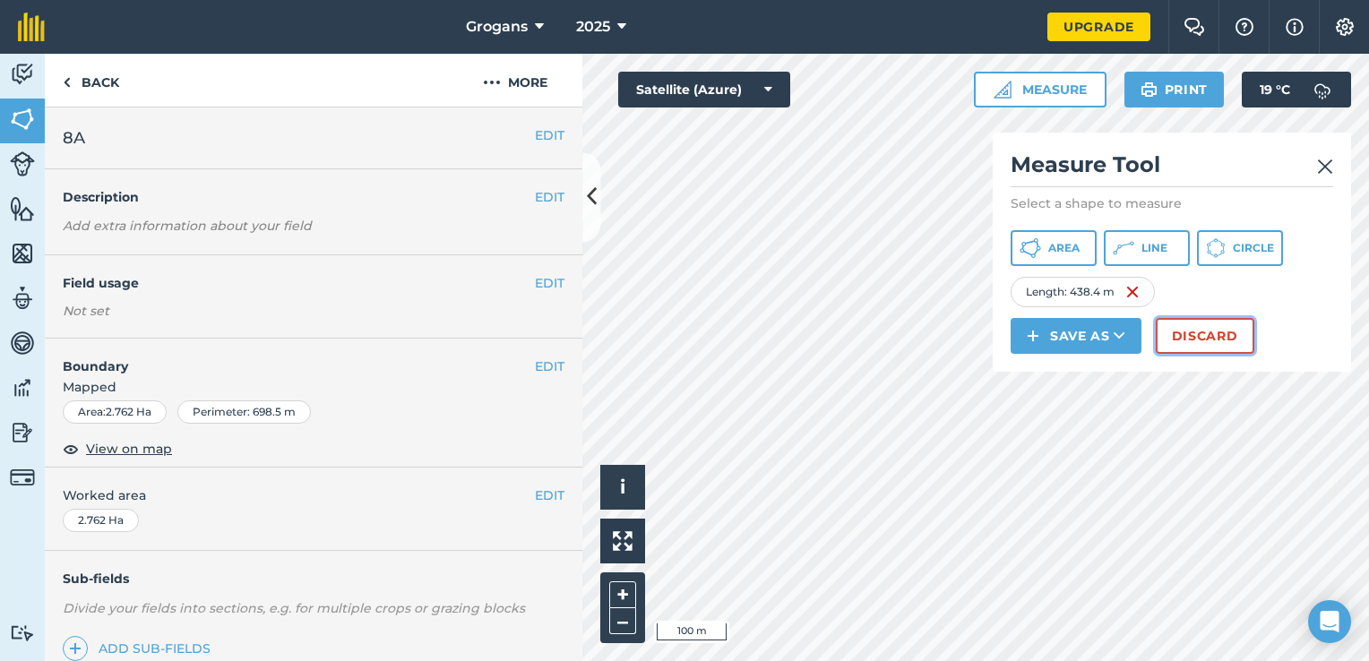
click at [1199, 324] on button "Discard" at bounding box center [1205, 336] width 99 height 36
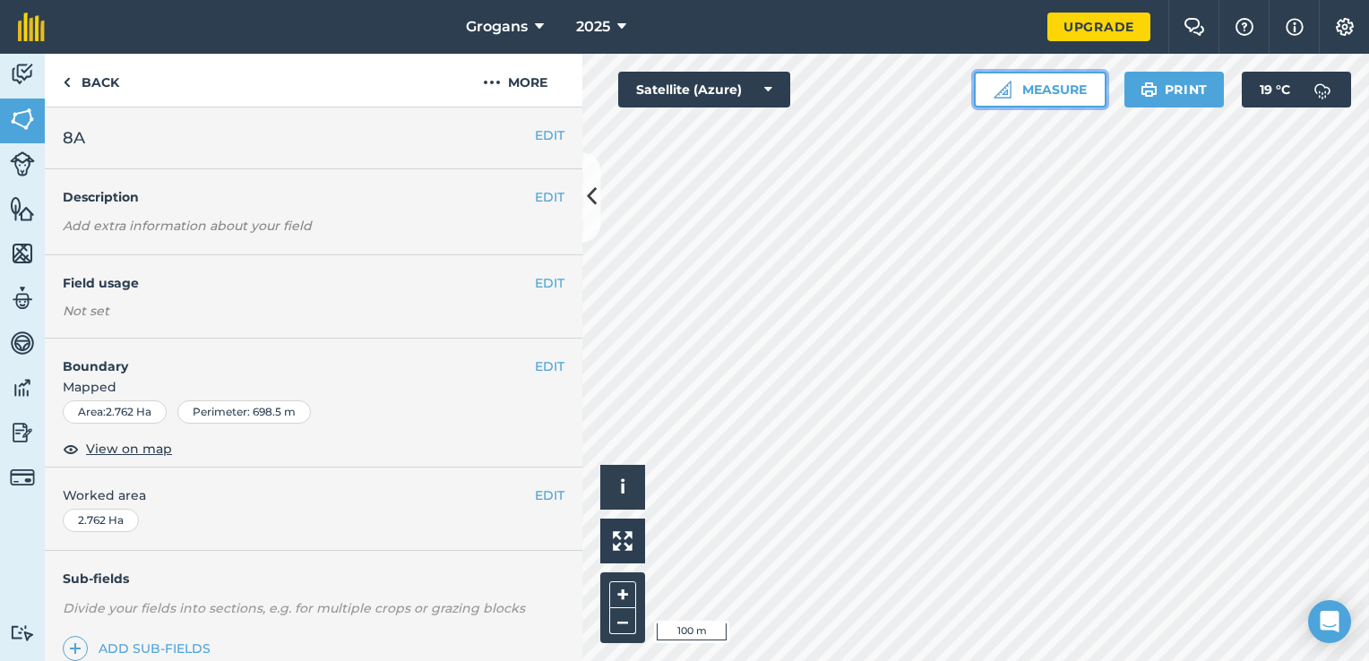
click at [1068, 84] on button "Measure" at bounding box center [1040, 90] width 133 height 36
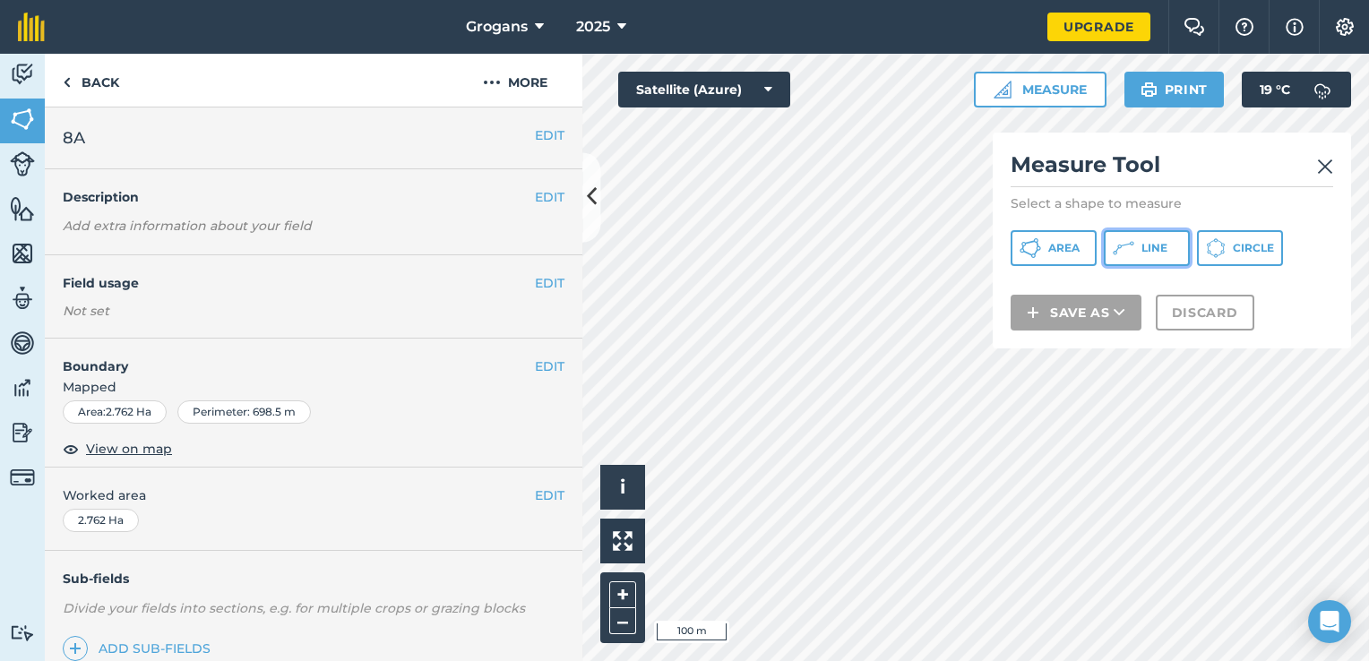
click at [1144, 244] on span "Line" at bounding box center [1154, 248] width 26 height 14
click at [1324, 162] on img at bounding box center [1325, 167] width 16 height 22
